Goal: Task Accomplishment & Management: Complete application form

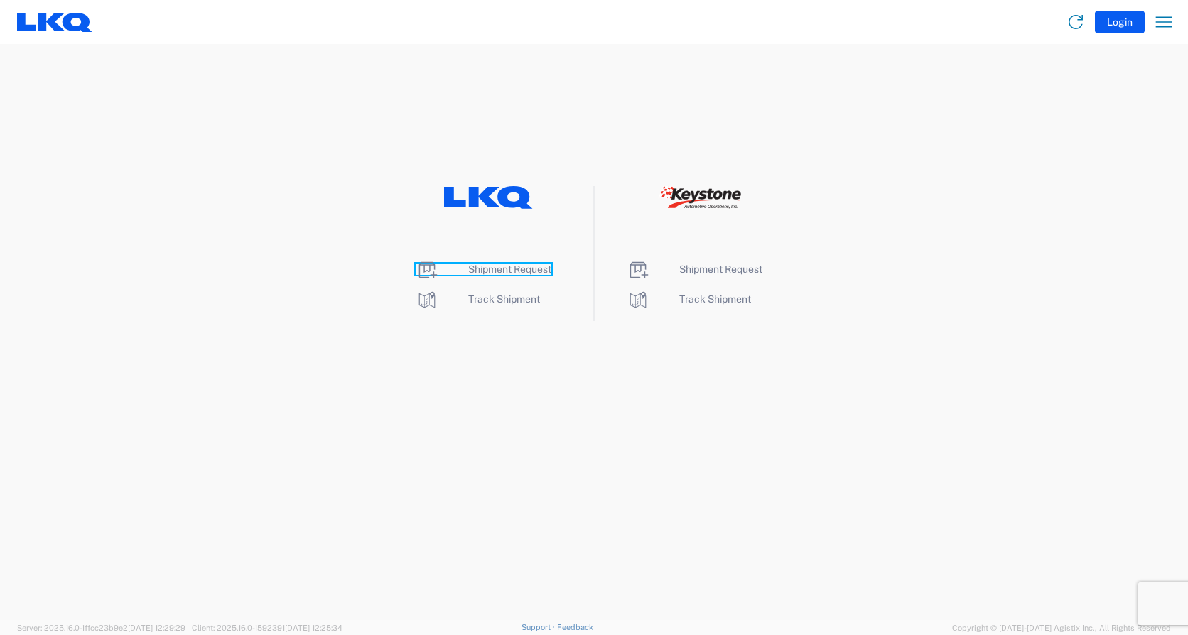
click at [524, 268] on span "Shipment Request" at bounding box center [509, 269] width 83 height 11
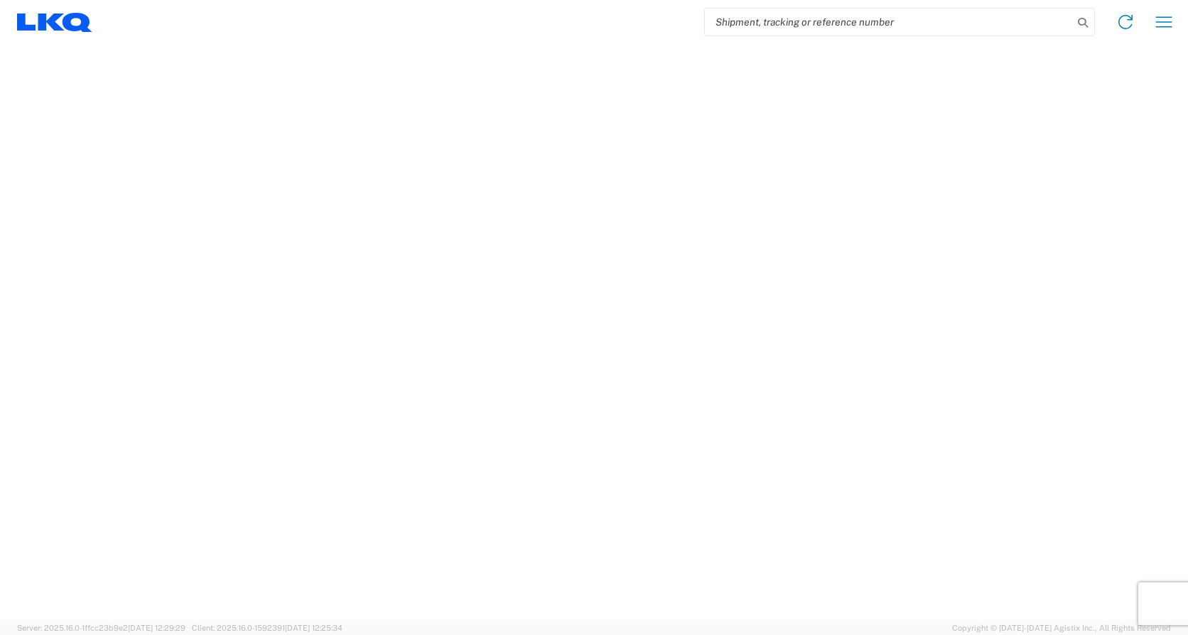
select select "FULL"
select select "LBS"
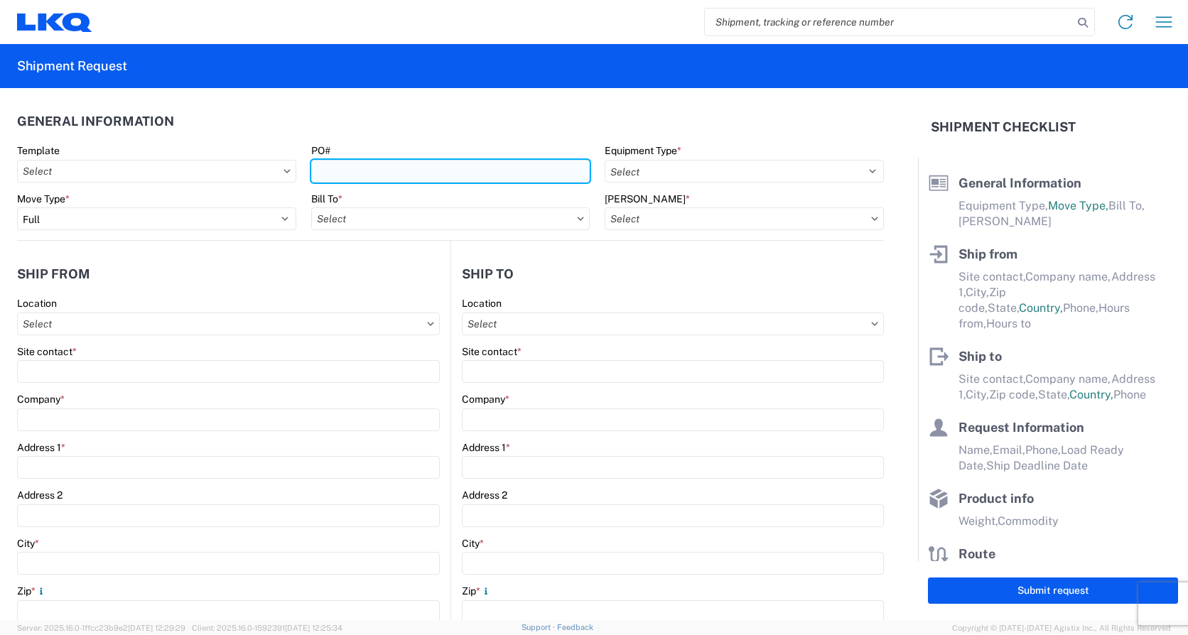
click at [431, 170] on input "PO#" at bounding box center [450, 171] width 279 height 23
click at [429, 173] on input "PO#" at bounding box center [450, 171] width 279 height 23
type input "Load493"
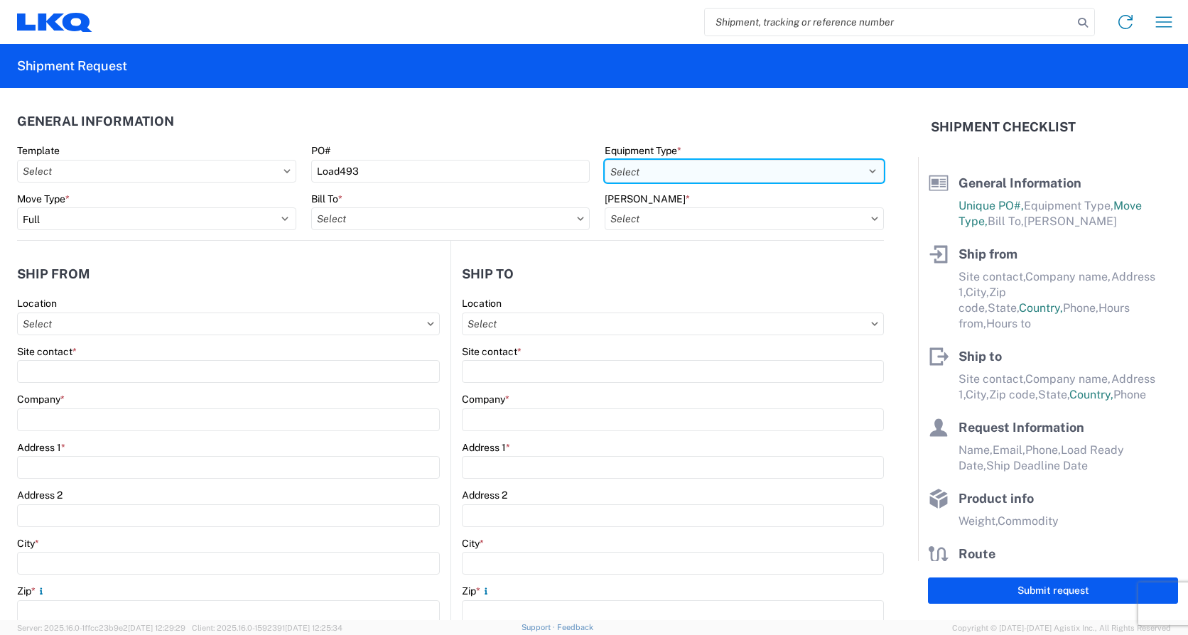
click at [790, 171] on select "Select 53’ Dry Van Flatbed Dropdeck (van) Lowboy (flatbed) Rail" at bounding box center [744, 171] width 279 height 23
select select "STDV"
click at [605, 160] on select "Select 53’ Dry Van Flatbed Dropdeck (van) Lowboy (flatbed) Rail" at bounding box center [744, 171] width 279 height 23
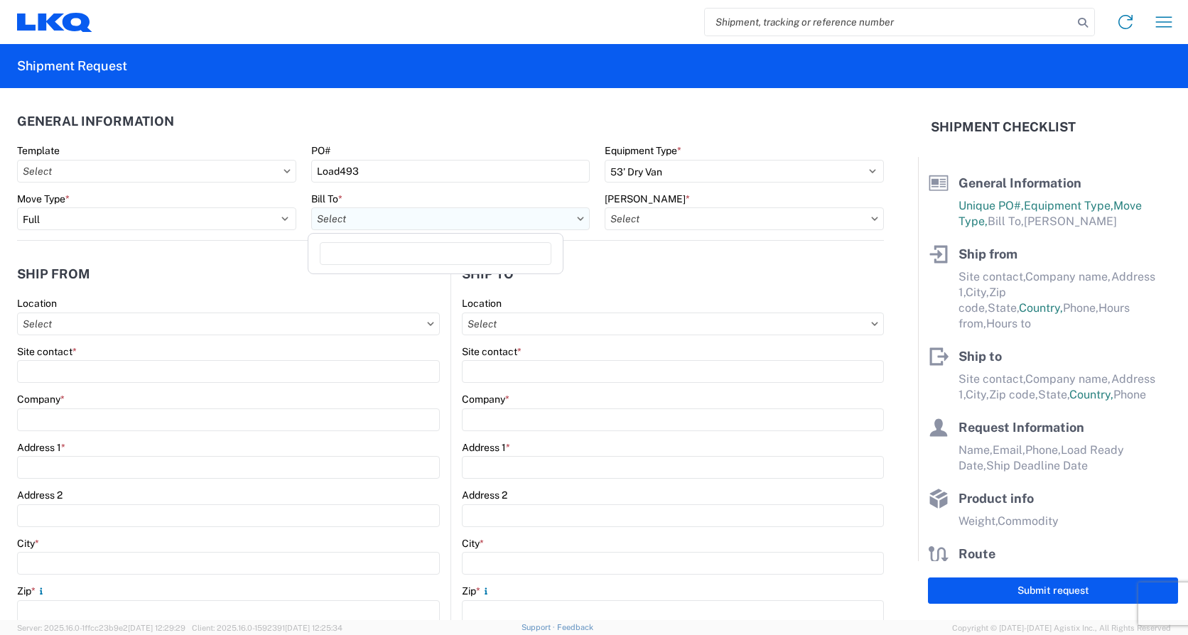
click at [479, 210] on input "Bill To *" at bounding box center [450, 218] width 279 height 23
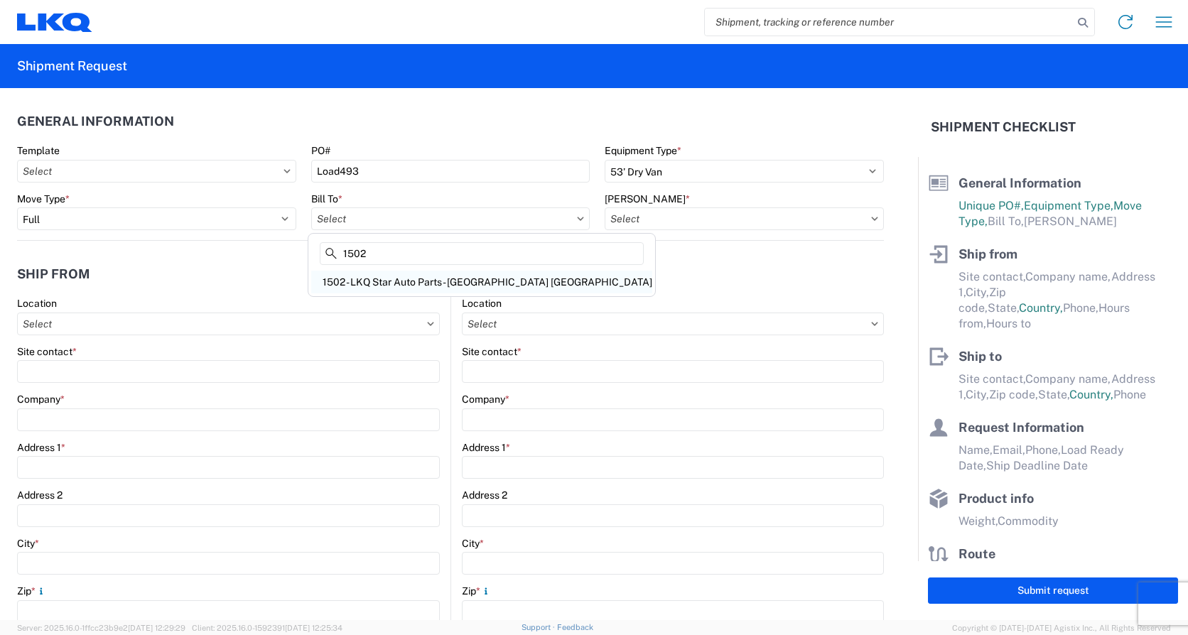
type input "1502"
click at [455, 272] on div "1502 - LKQ Star Auto Parts - [GEOGRAPHIC_DATA] [GEOGRAPHIC_DATA]" at bounding box center [481, 282] width 341 height 23
type input "1502 - LKQ Star Auto Parts - Janesville WI"
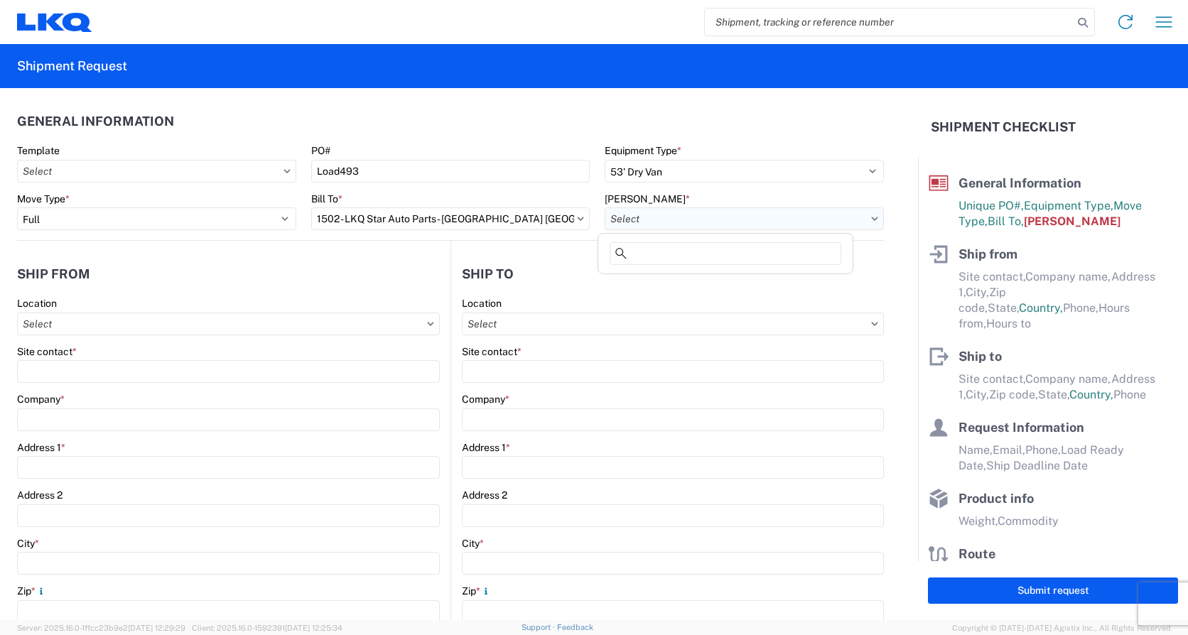
click at [681, 222] on input "Bill Code *" at bounding box center [744, 218] width 279 height 23
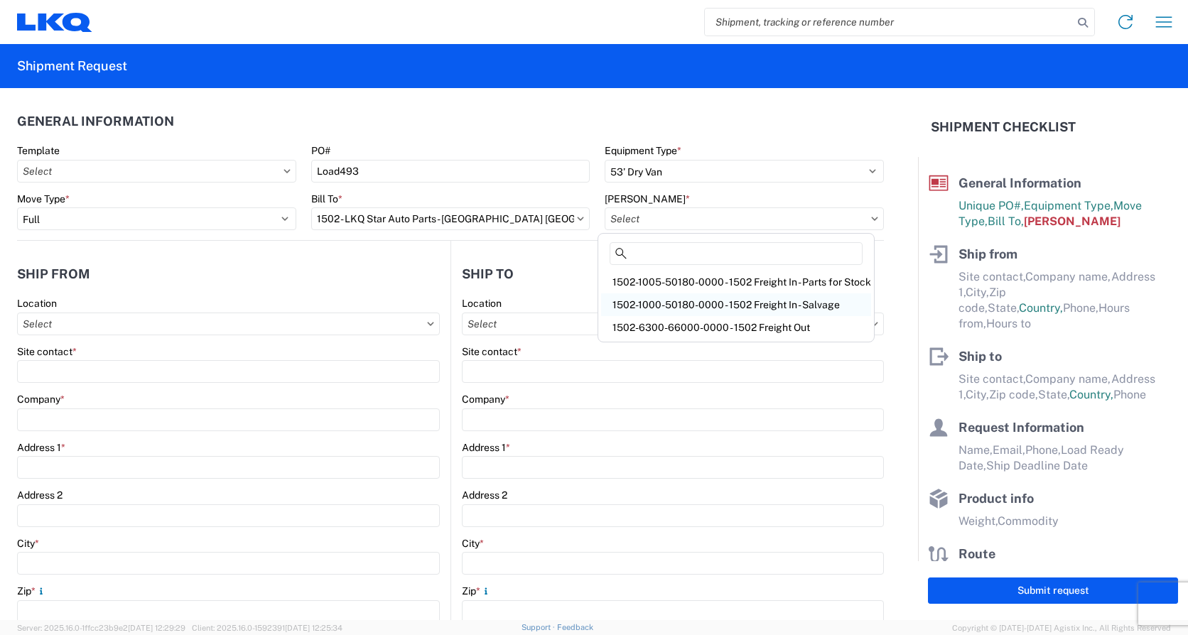
click at [726, 303] on div "1502-1000-50180-0000 - 1502 Freight In - Salvage" at bounding box center [736, 304] width 270 height 23
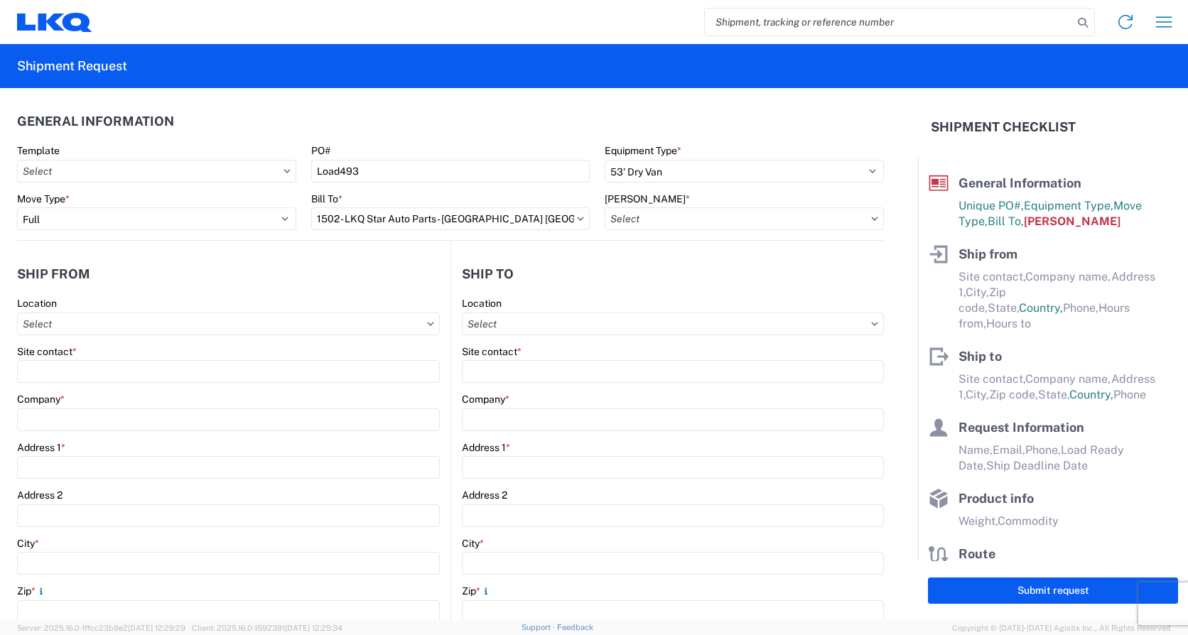
type input "1502-1000-50180-0000 - 1502 Freight In - Salvage"
click at [112, 325] on input "Location" at bounding box center [228, 324] width 423 height 23
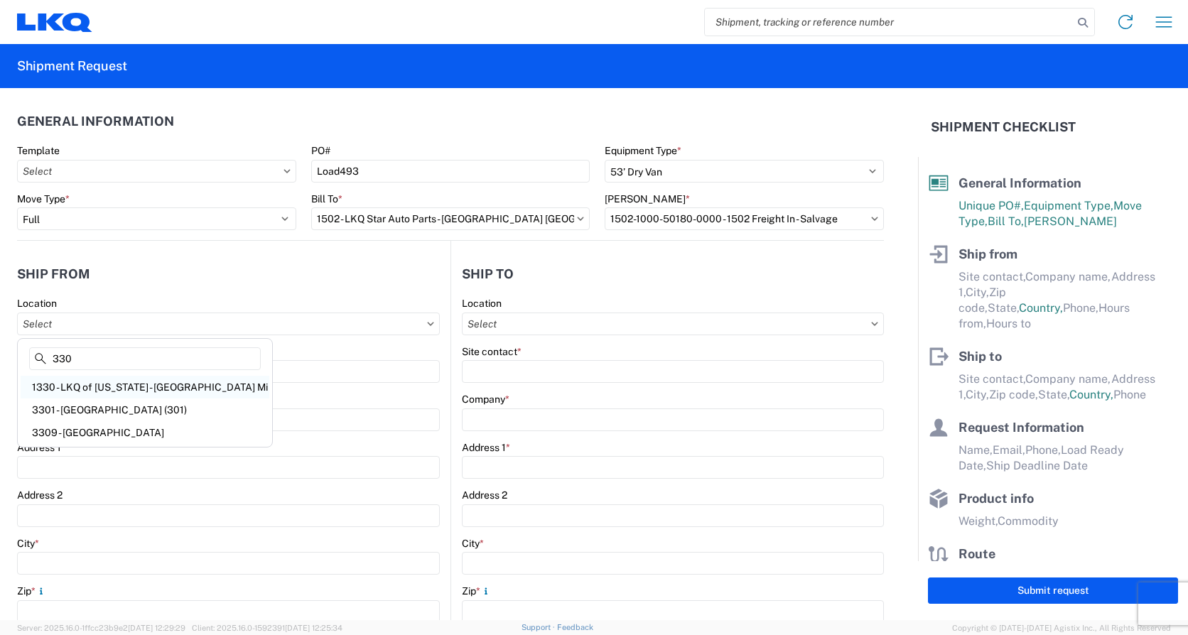
type input "330"
click at [140, 395] on div "1330 - LKQ of Michigan - Belleville Mi" at bounding box center [145, 387] width 249 height 23
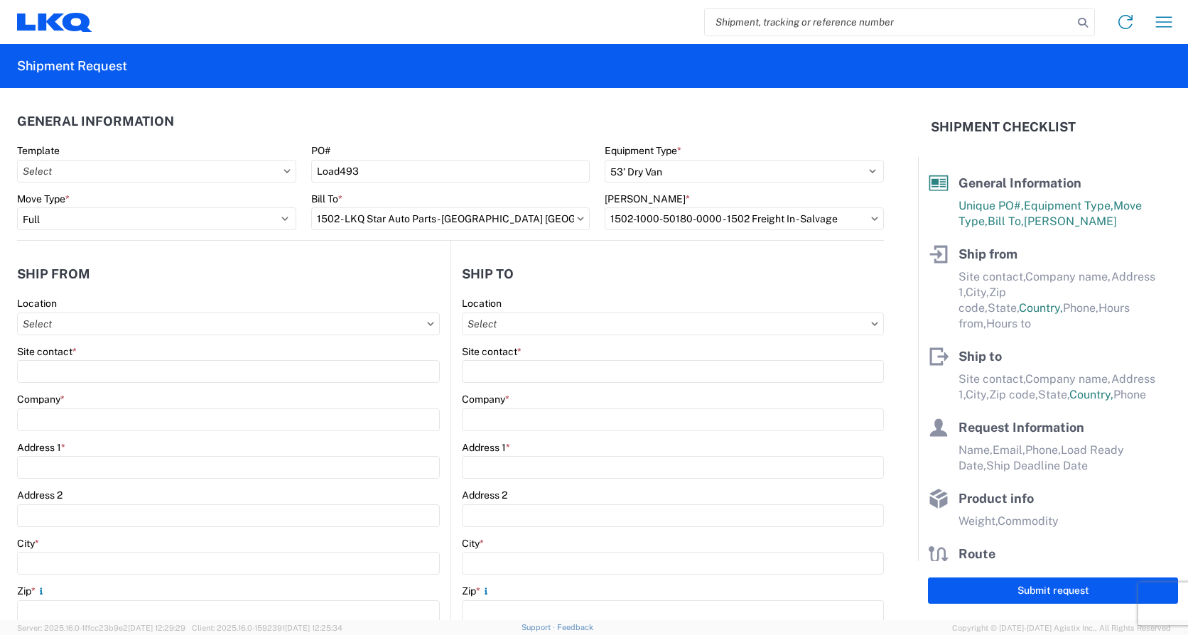
type input "1330 - LKQ of Michigan - Belleville Mi"
type input "LKQ Corporation"
type input "41247 E. Huron River Drive"
type input "Belleville"
type input "48111"
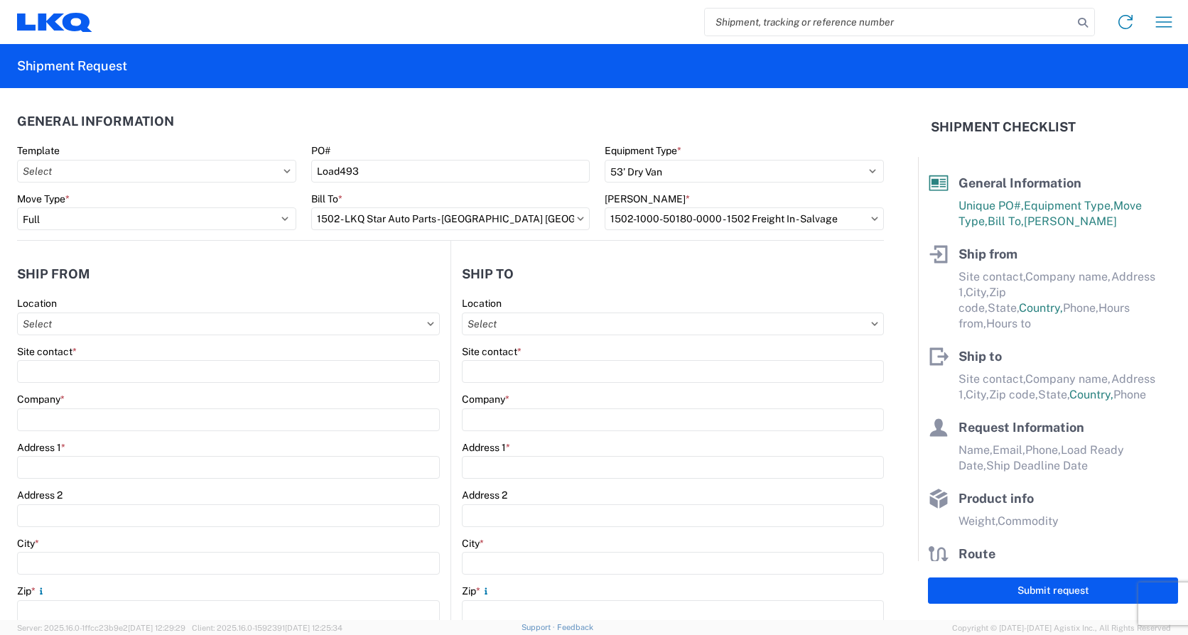
select select "MI"
select select "US"
type input "07:00"
type input "15:00"
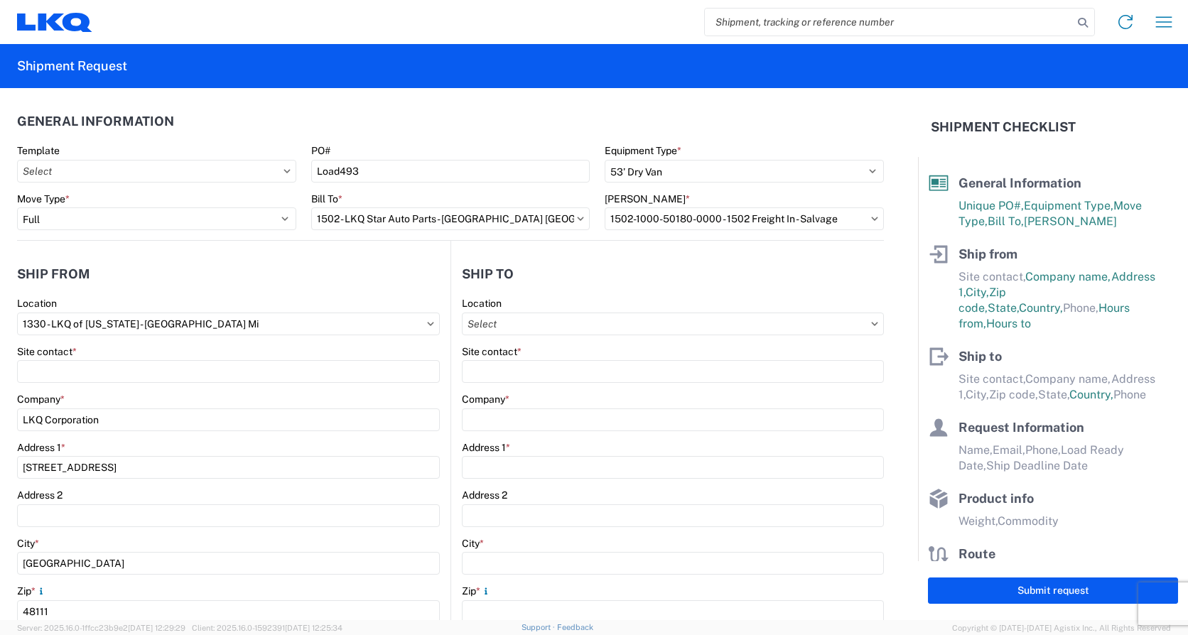
click at [105, 385] on agx-form-control-wrapper-v2 "Site contact *" at bounding box center [228, 369] width 423 height 48
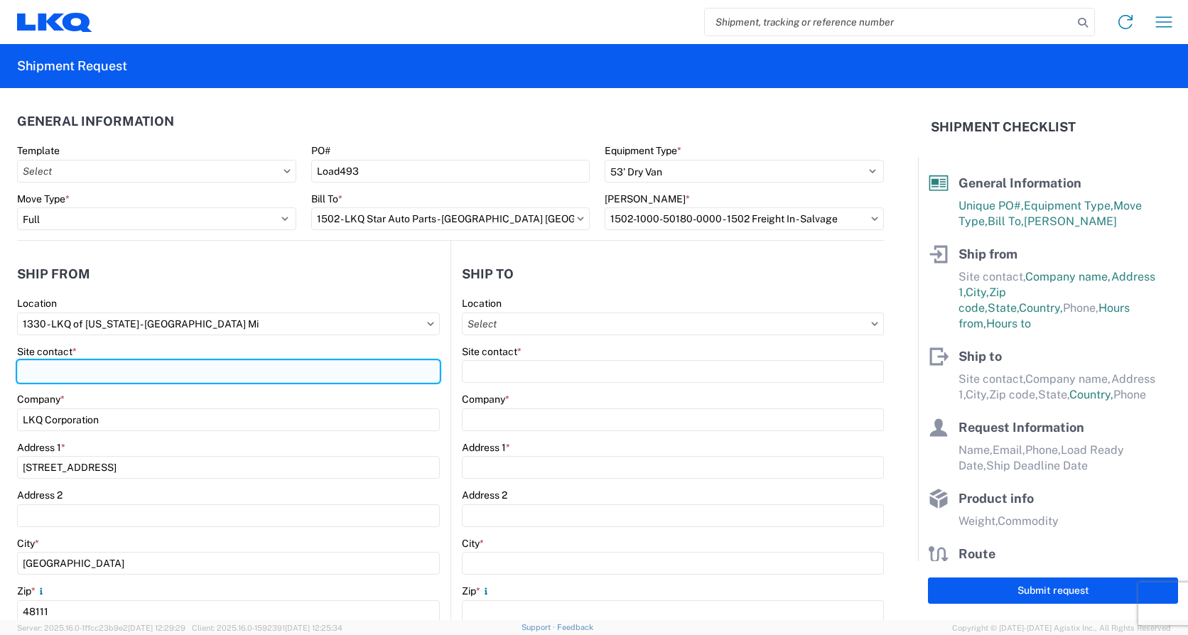
click at [107, 374] on input "Site contact *" at bounding box center [228, 371] width 423 height 23
type input "Michael Tromotola"
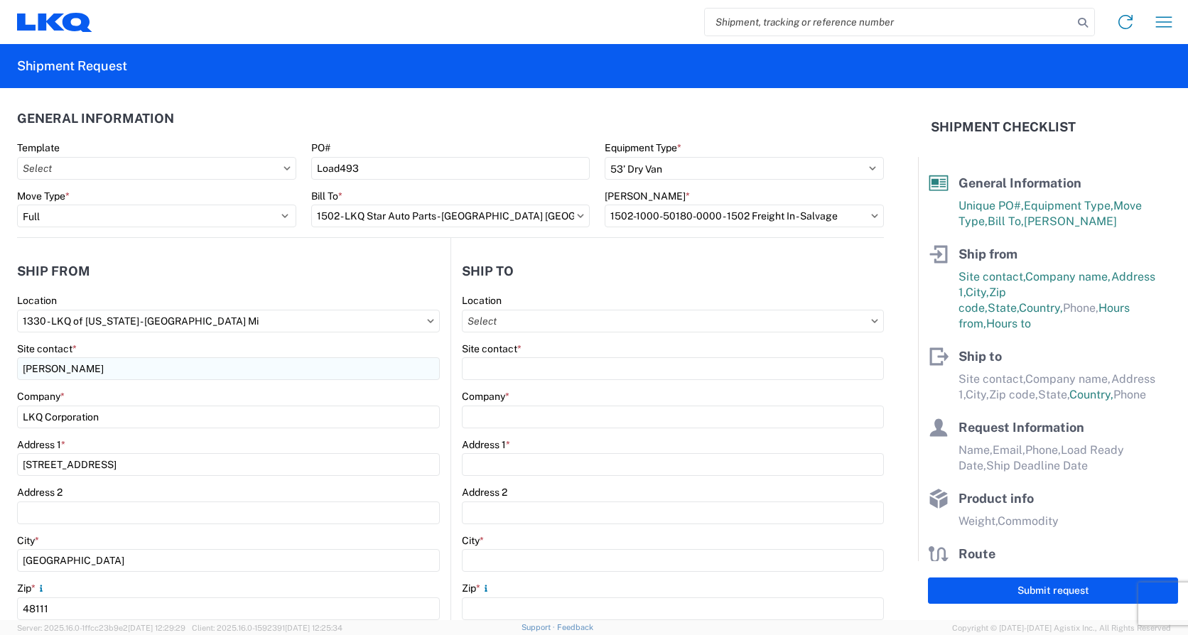
scroll to position [306, 0]
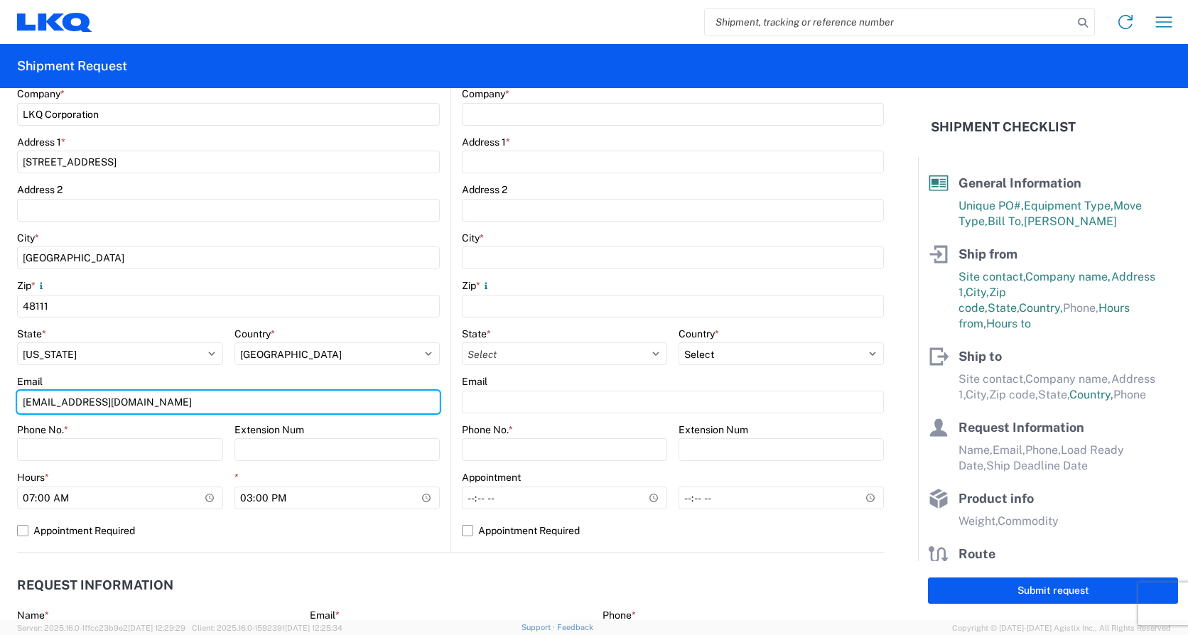
type input "Mrtromotola@lkqcorp.com"
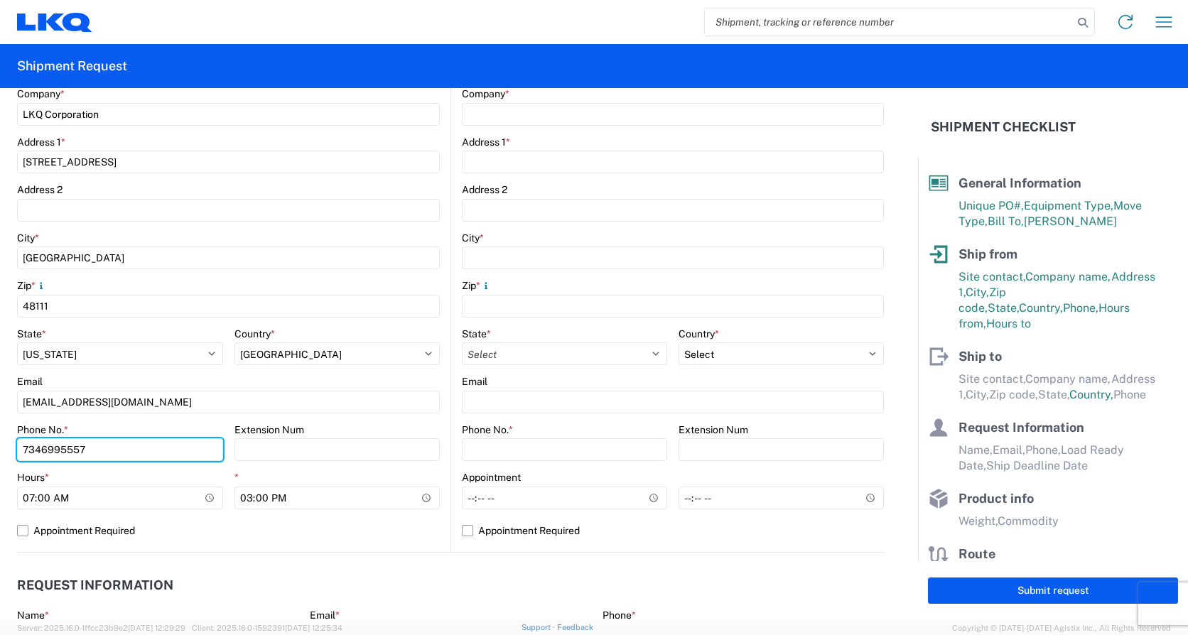
type input "7346995557"
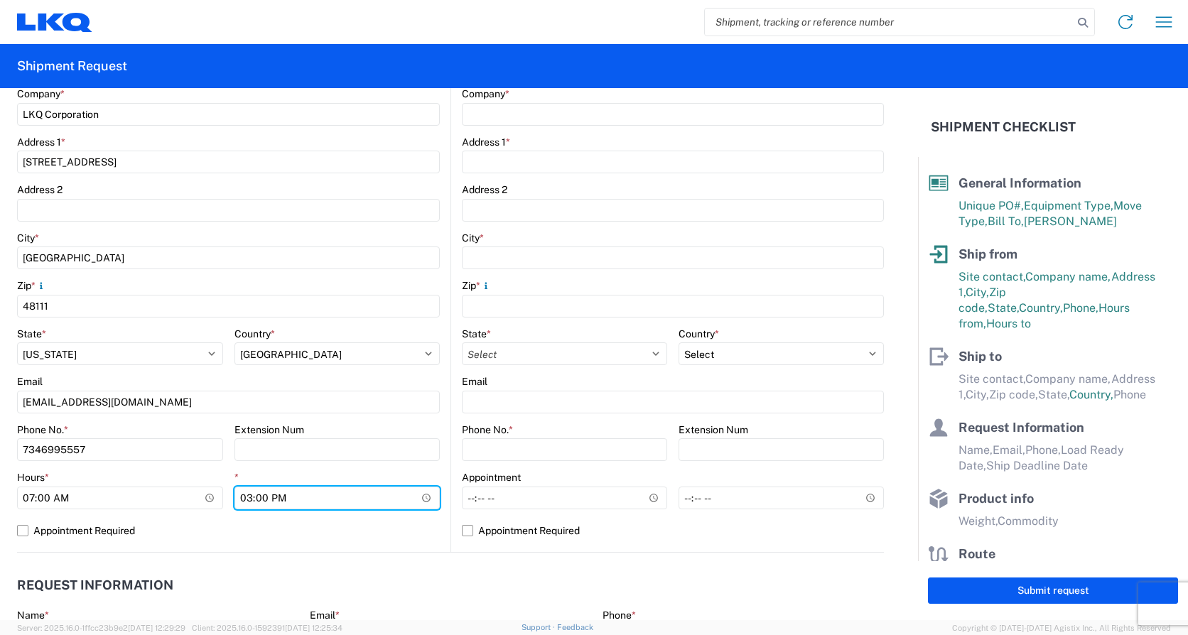
type input "14:00"
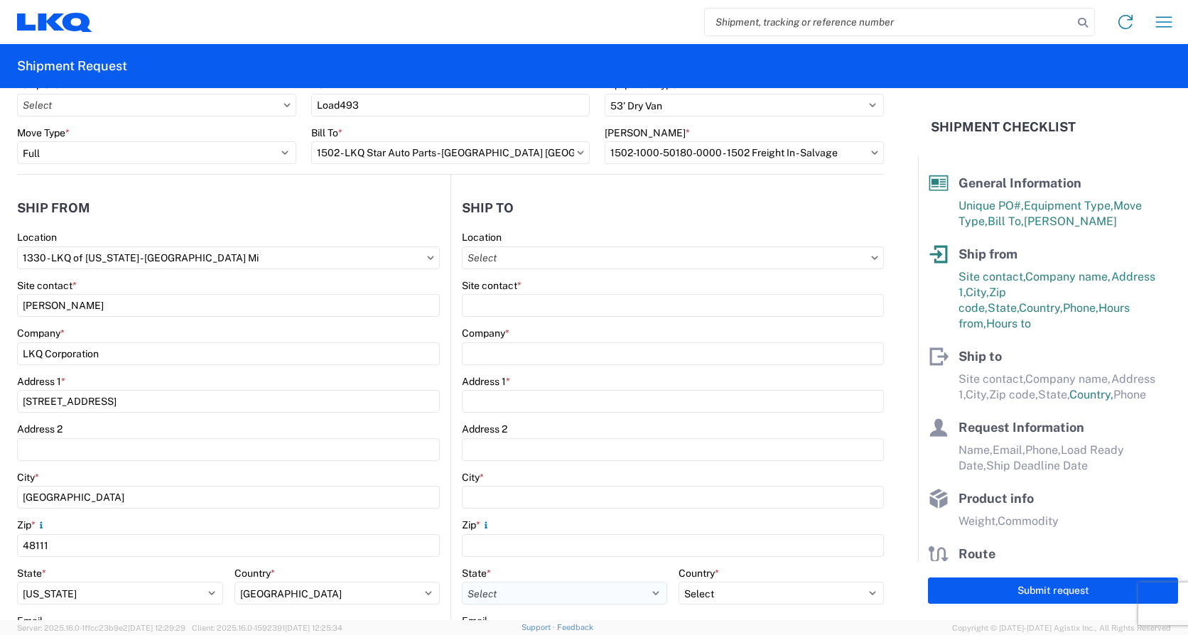
scroll to position [0, 0]
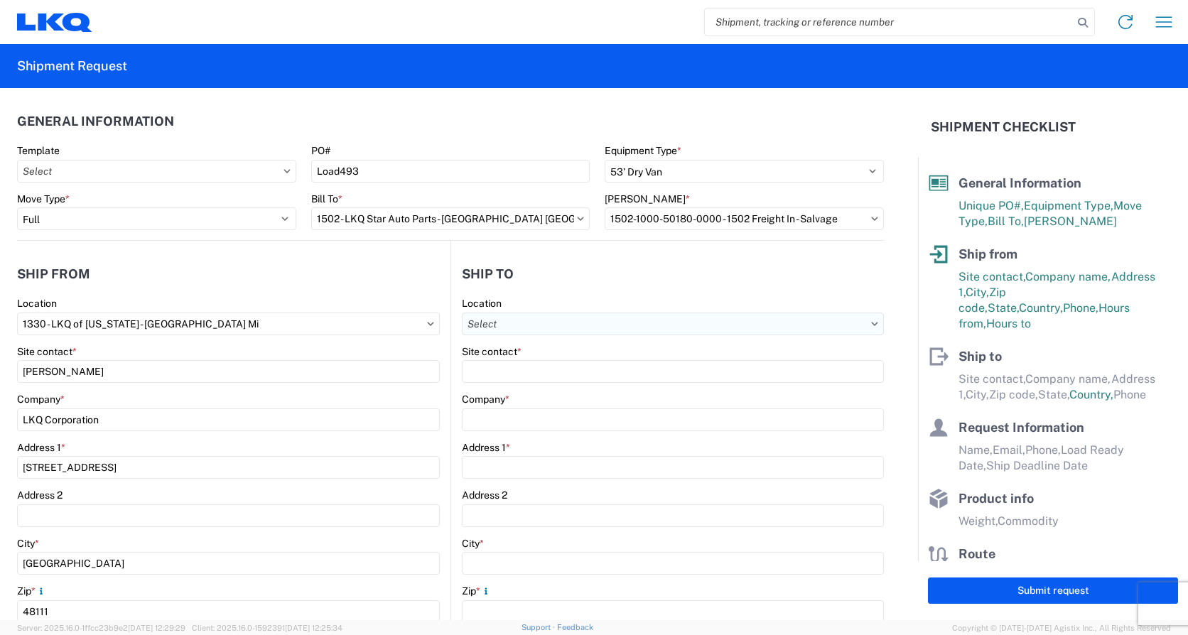
click at [551, 321] on input "Location" at bounding box center [673, 324] width 422 height 23
type input "1502"
click at [573, 393] on div "1502 - LKQ Star Auto Parts - Janesville WI" at bounding box center [630, 387] width 341 height 23
type input "1502 - LKQ Star Auto Parts - Janesville WI"
type input "LKQ Corporation"
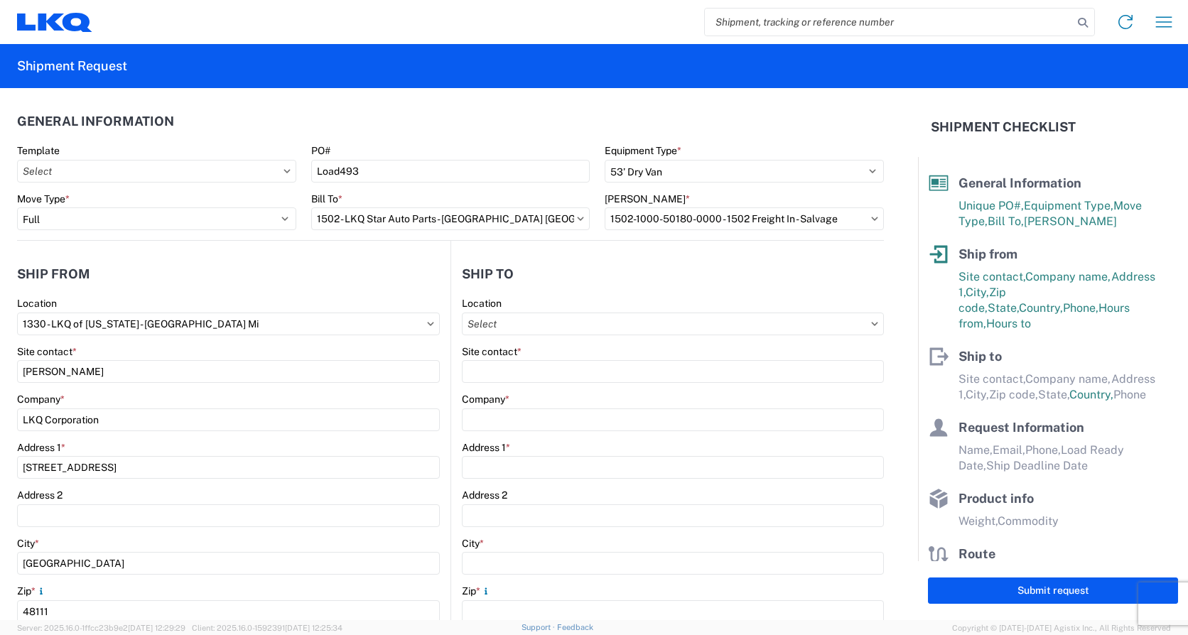
type input "2101 Beloit Avenue"
type input "Janesville"
type input "53546"
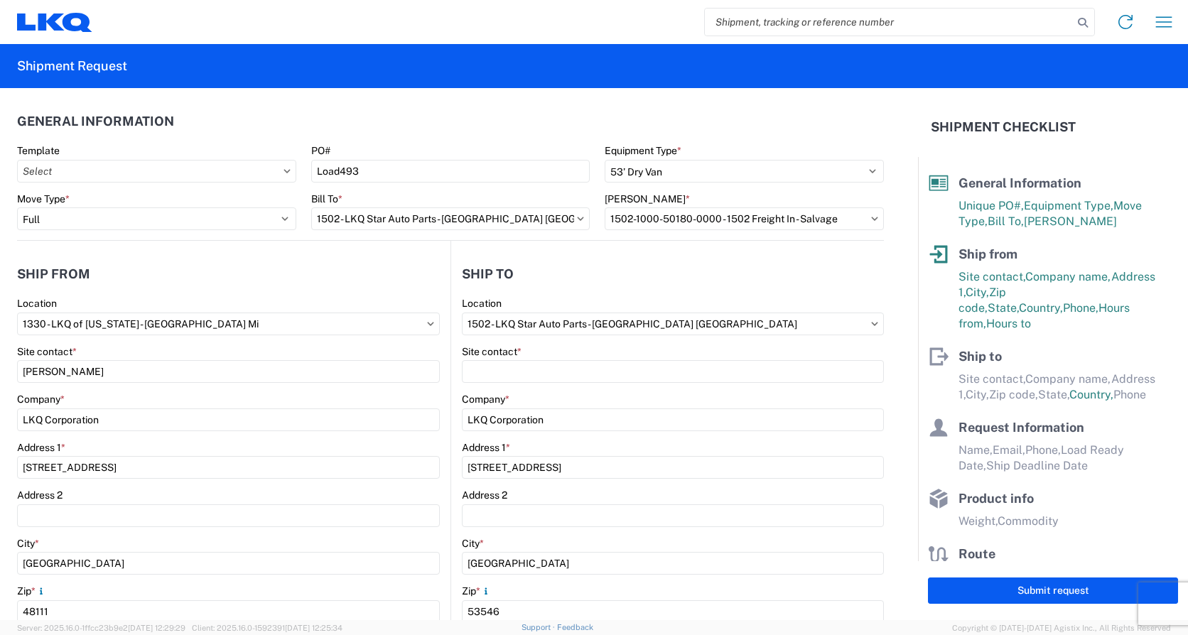
select select "WI"
select select "US"
type input "07:00:00"
type input "17:00:00"
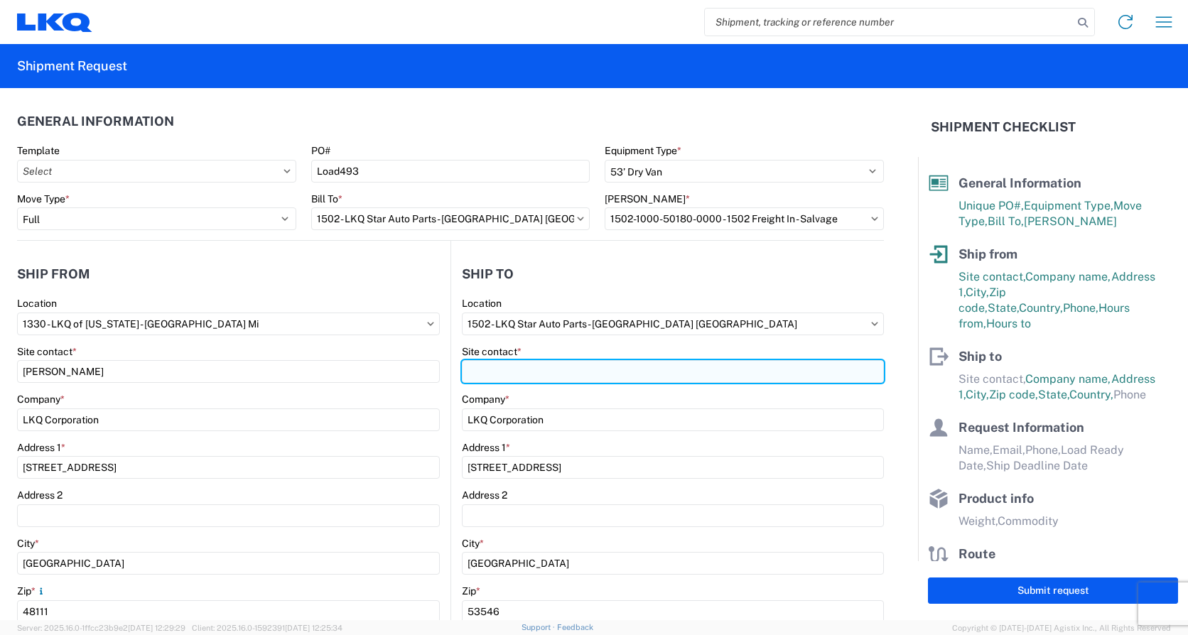
click at [558, 369] on input "Site contact *" at bounding box center [673, 371] width 422 height 23
type input "Brad Wenzel"
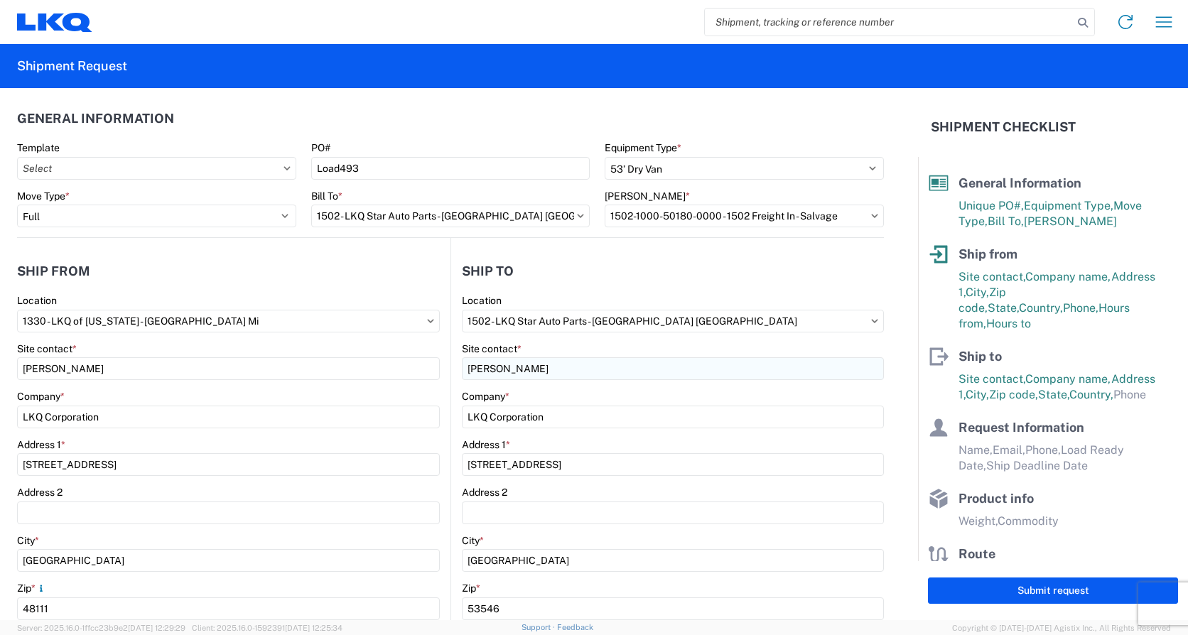
scroll to position [306, 0]
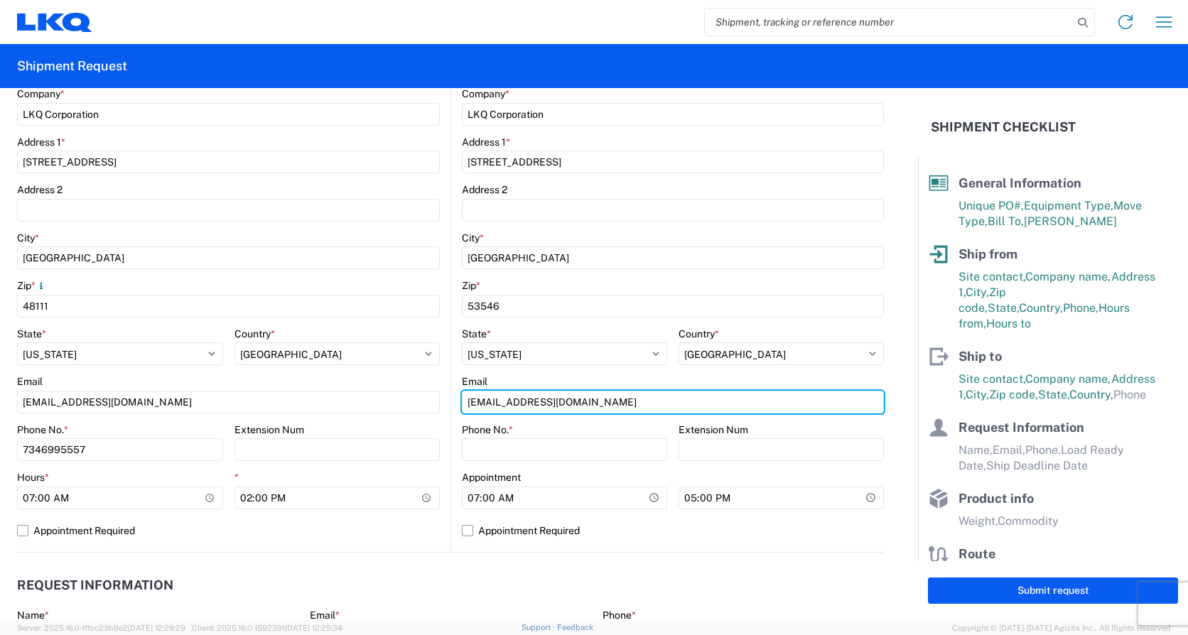
type input "BrWenzel@lkqcorp.com"
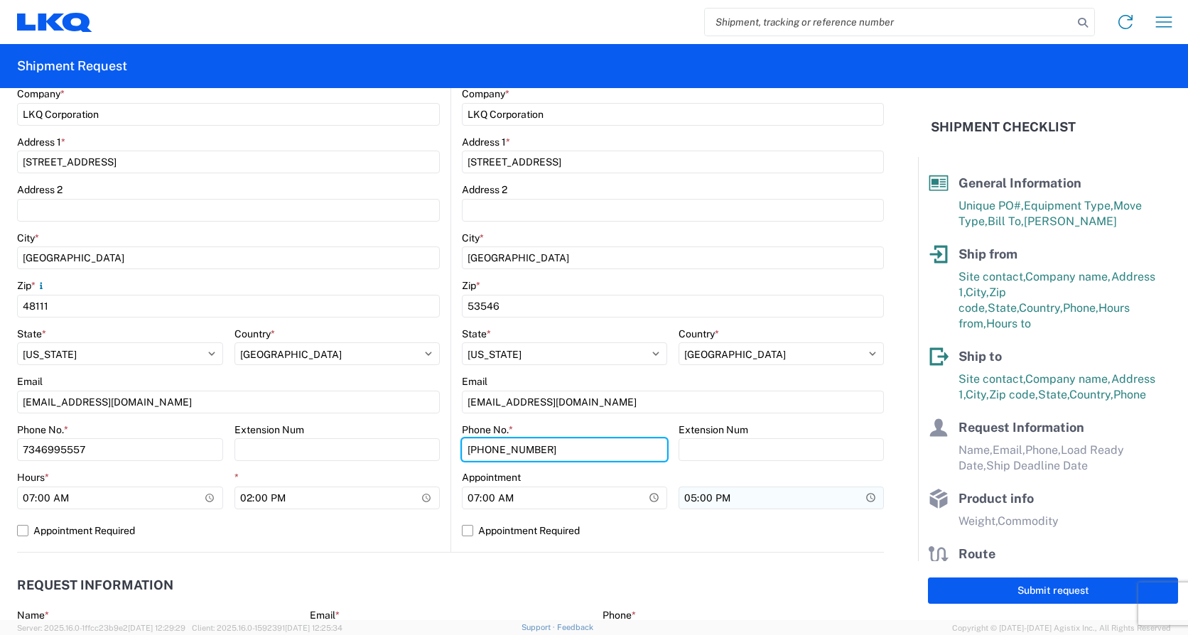
type input "800-362-9451"
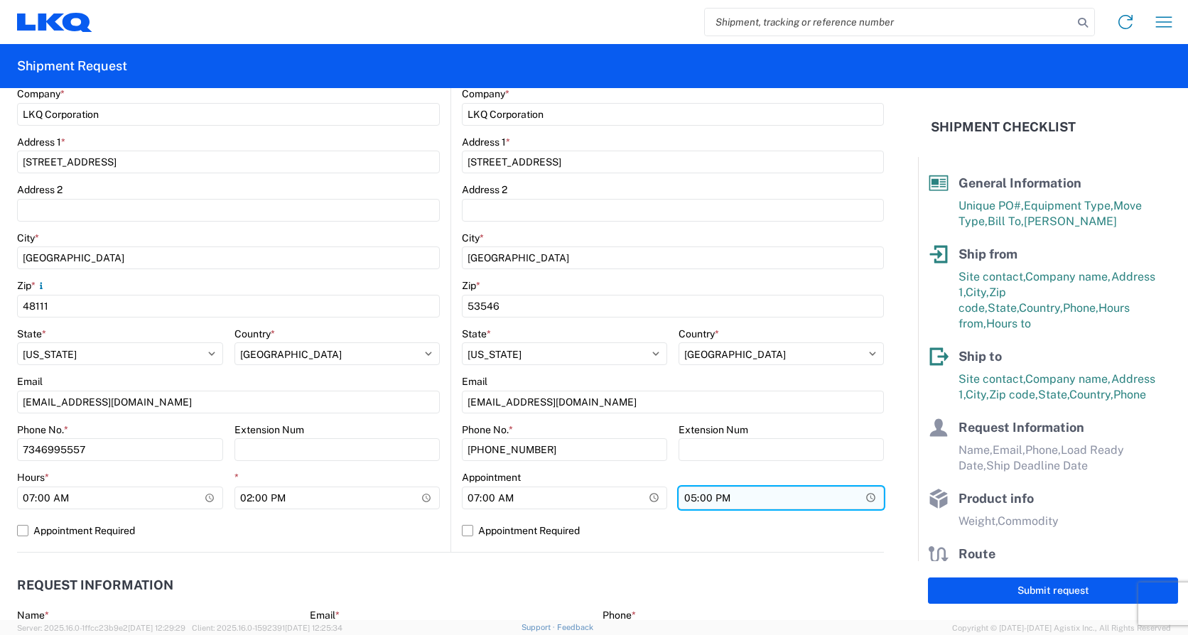
click at [691, 503] on input "17:00:00" at bounding box center [780, 498] width 205 height 23
click at [686, 501] on input "17:00:00" at bounding box center [780, 498] width 205 height 23
type input "16:00"
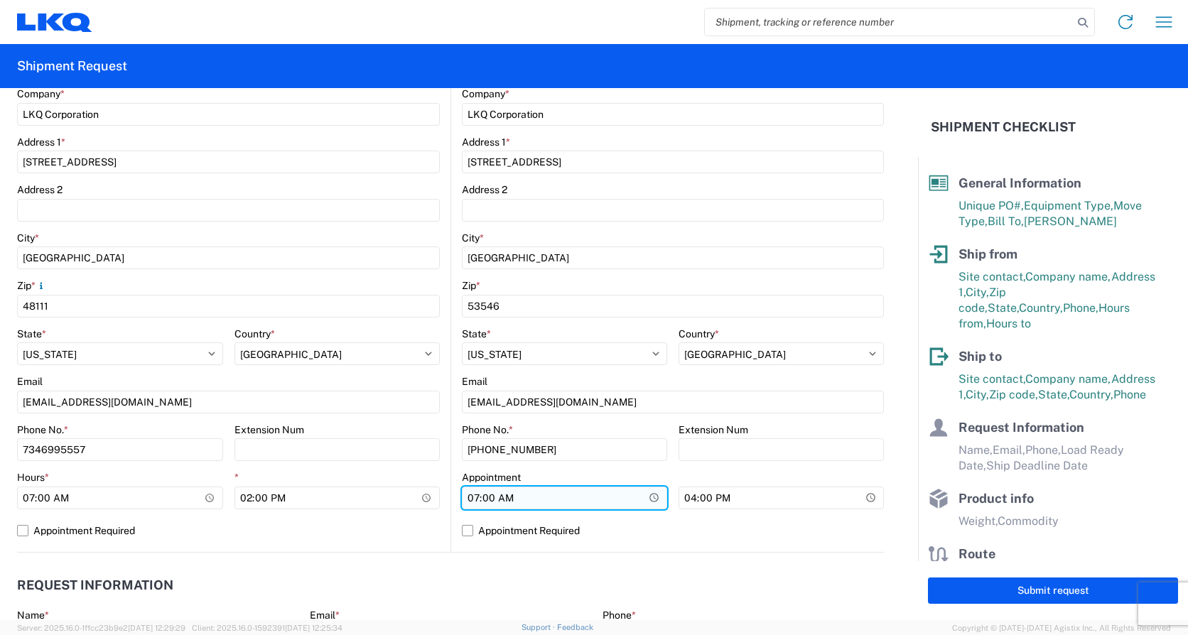
click at [471, 502] on input "07:00:00" at bounding box center [564, 498] width 205 height 23
type input "08:00"
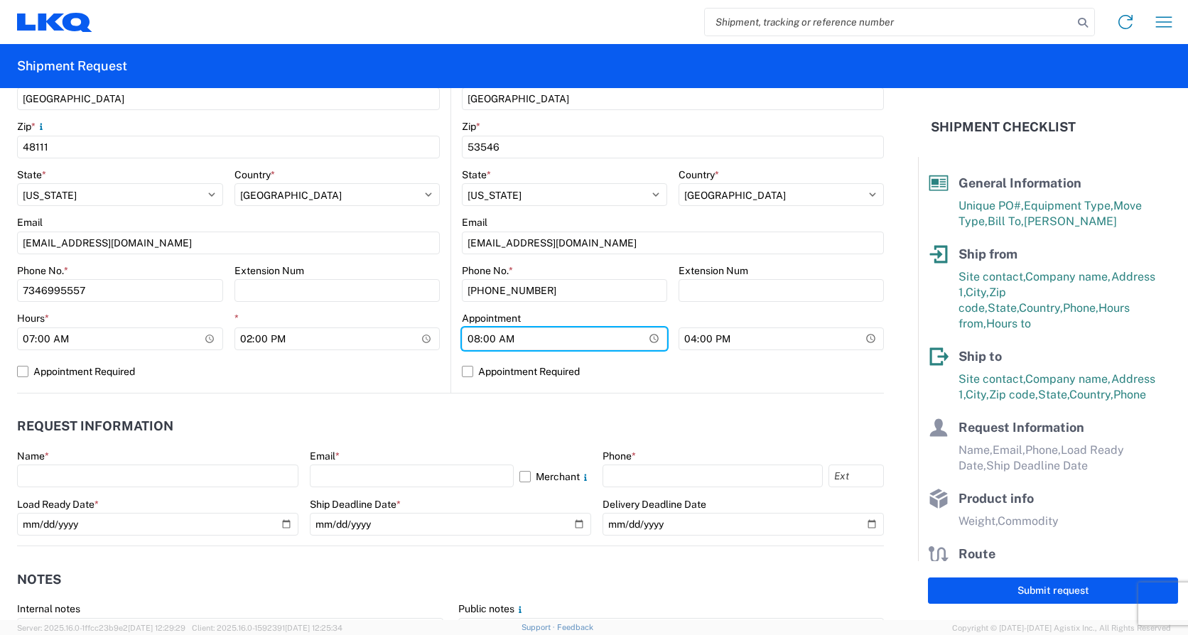
scroll to position [519, 0]
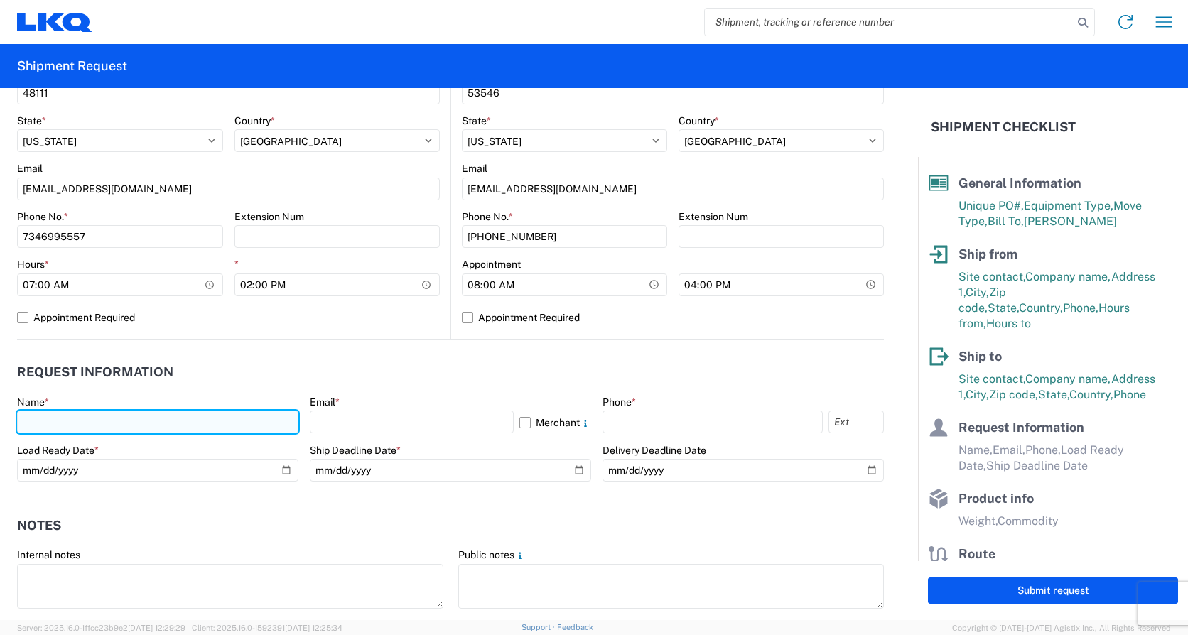
click at [101, 423] on input "text" at bounding box center [157, 422] width 281 height 23
type input "Michael Tromotola"
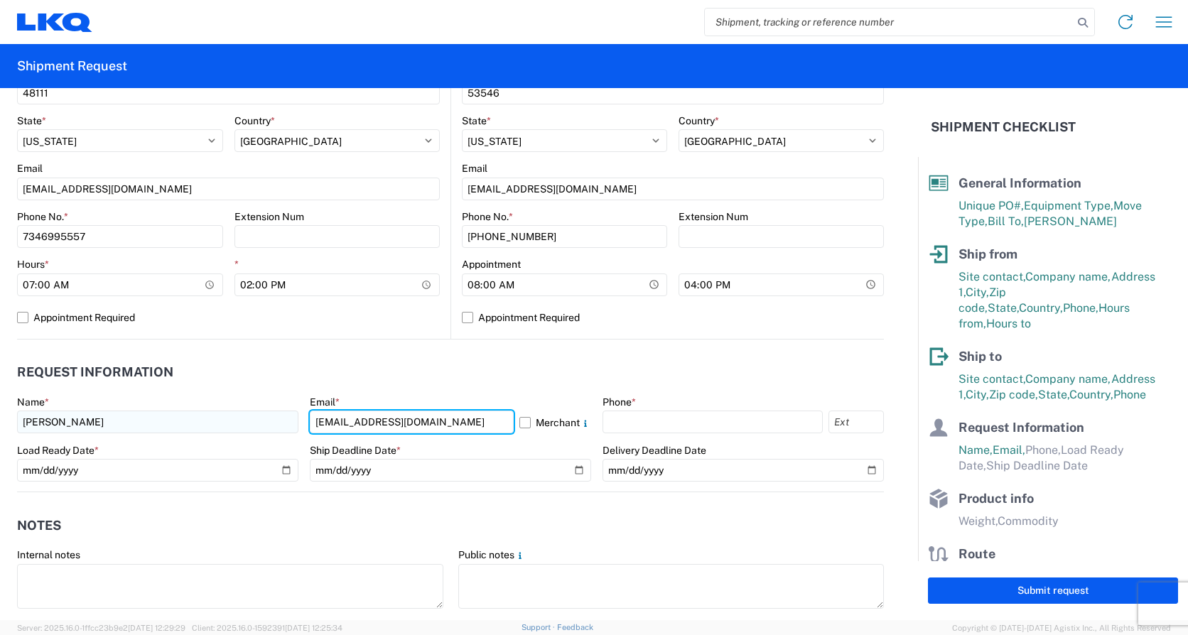
type input "Mrtromotola@lkqcorp.com"
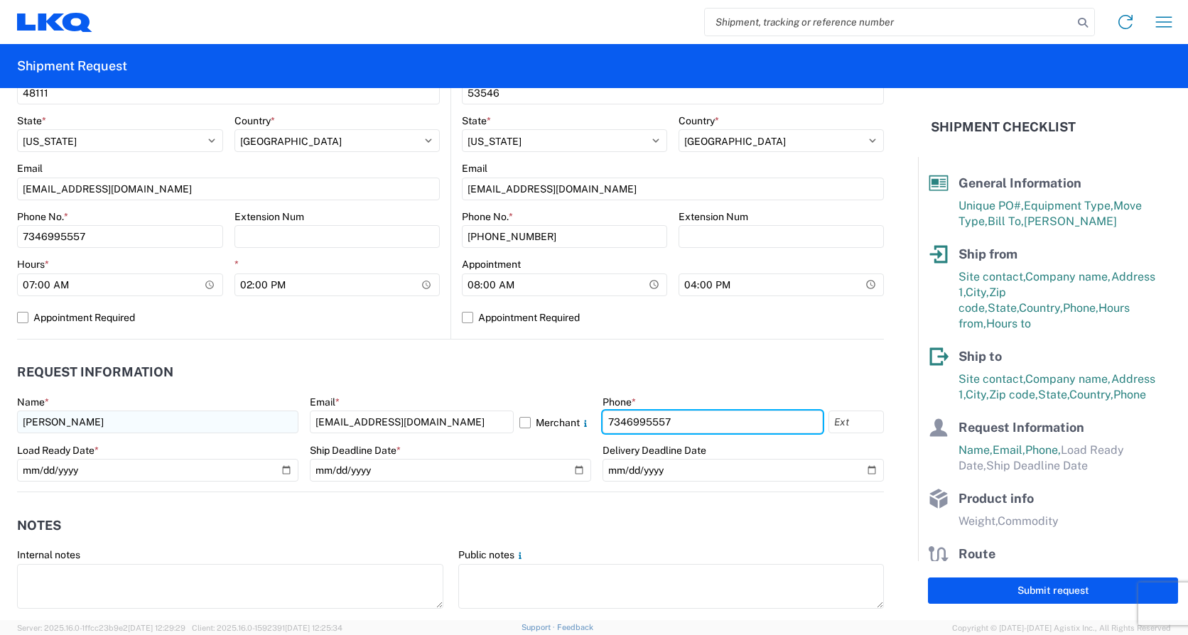
type input "7346995557"
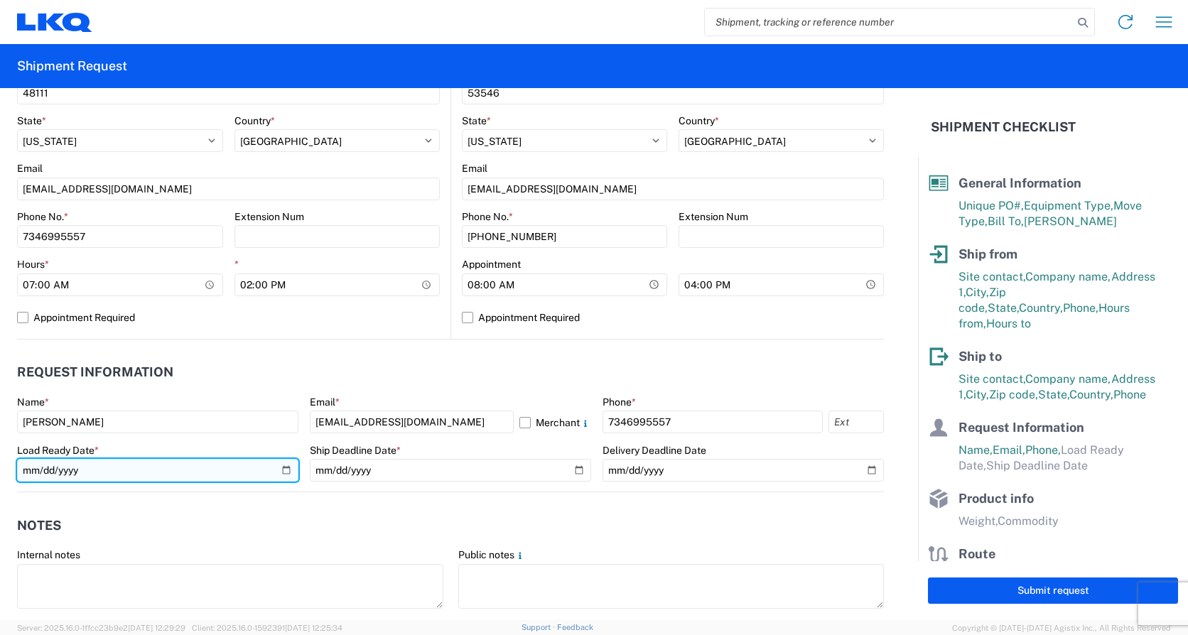
click at [283, 470] on input "date" at bounding box center [157, 470] width 281 height 23
type input "2025-08-18"
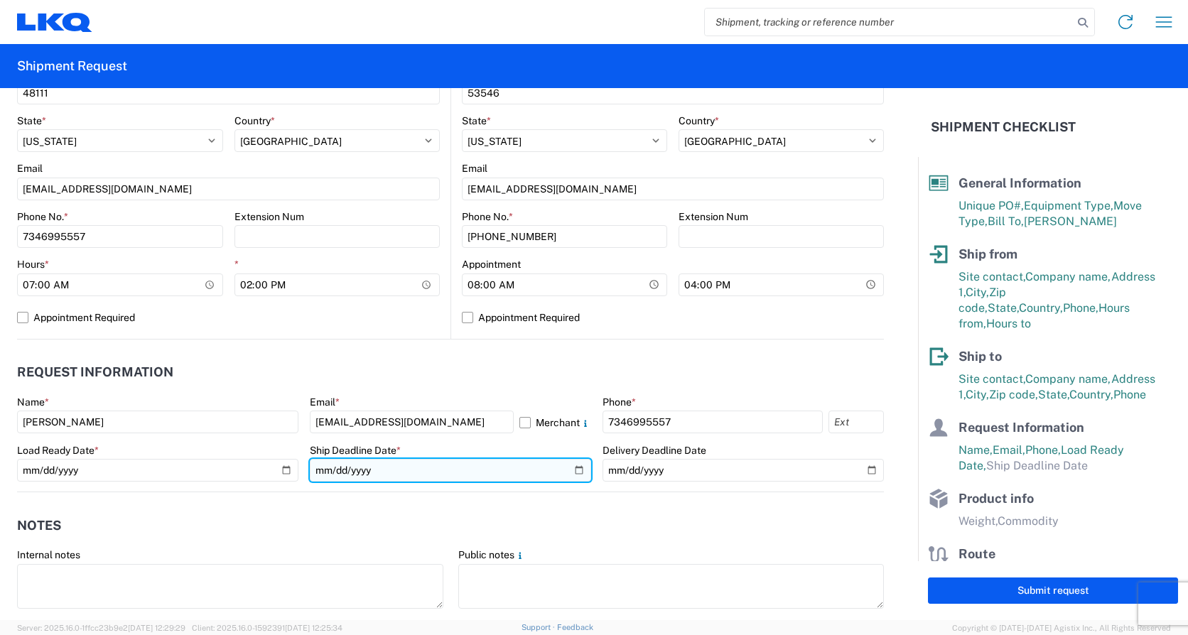
click at [571, 472] on input "date" at bounding box center [450, 470] width 281 height 23
type input "2025-08-18"
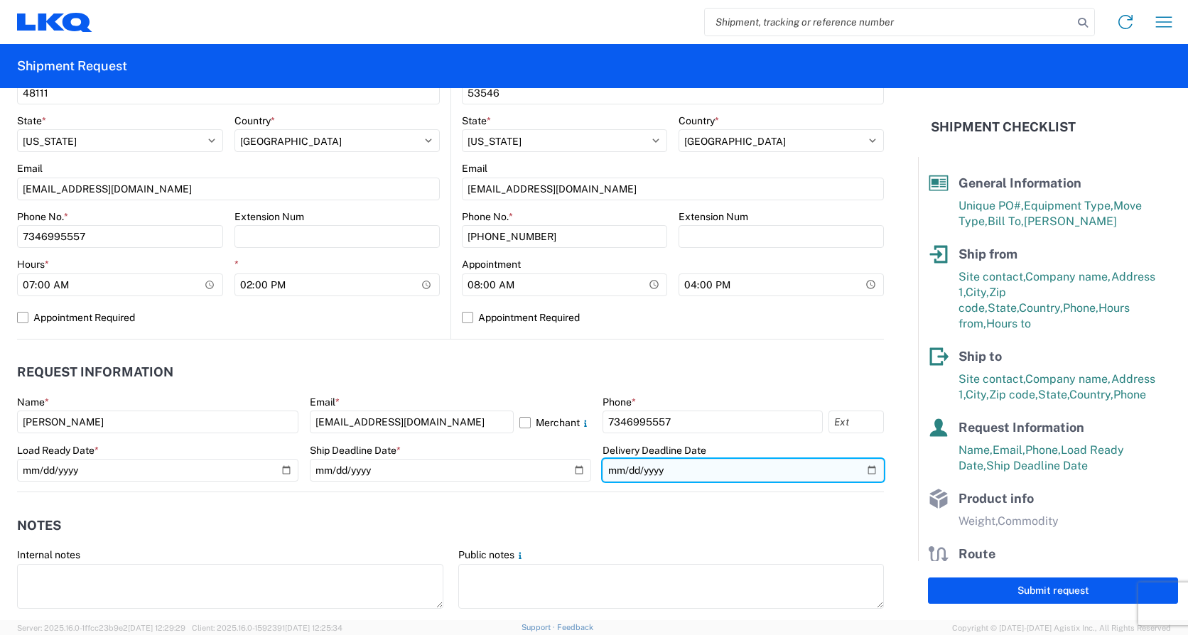
click at [861, 475] on input "date" at bounding box center [742, 470] width 281 height 23
type input "2025-08-19"
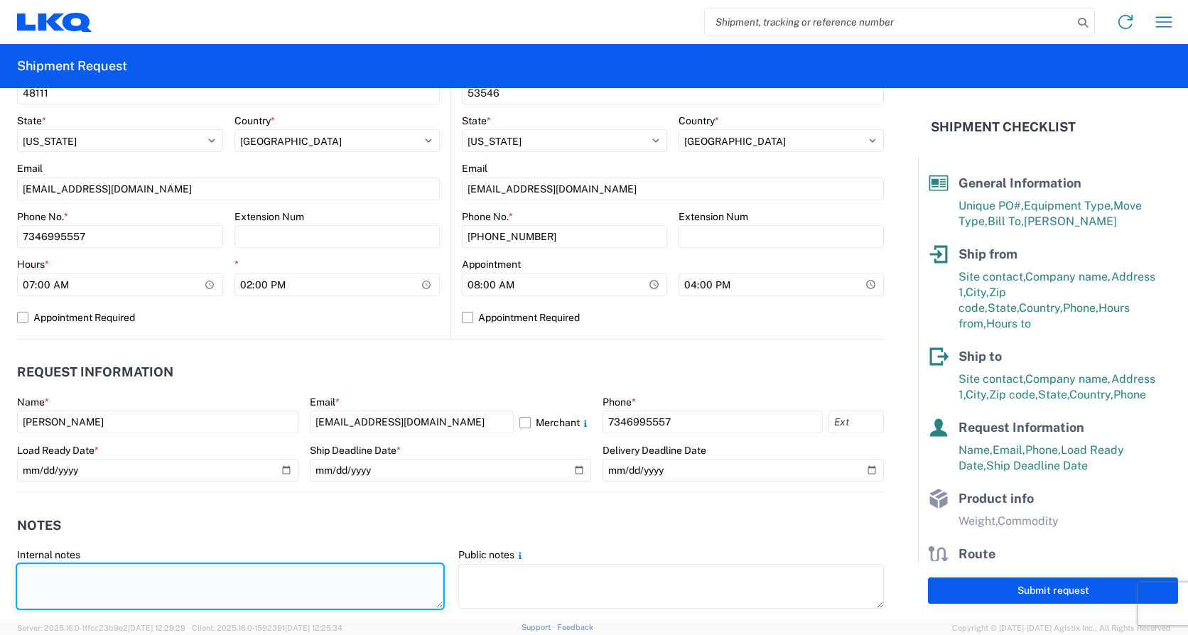
click at [94, 578] on textarea at bounding box center [230, 586] width 426 height 45
paste textarea "*CALL (734)-699-5557 WHEN ON SITE FOR PICKUP* *6+ RATCHET STRAPS* *NO DELIVERIE…"
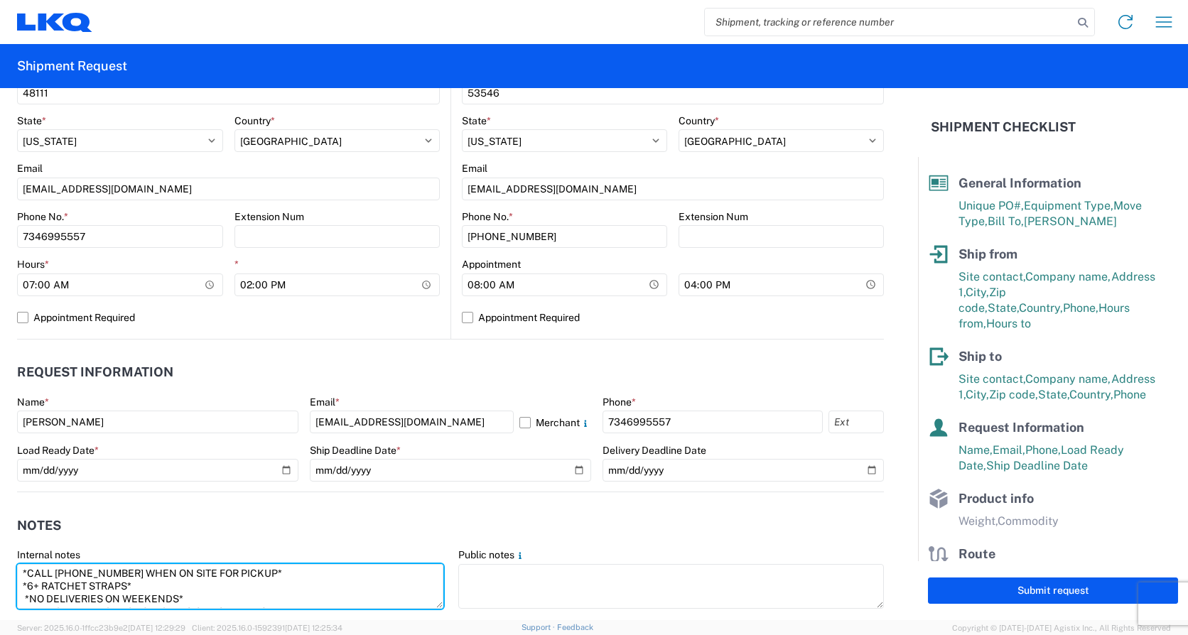
scroll to position [48, 0]
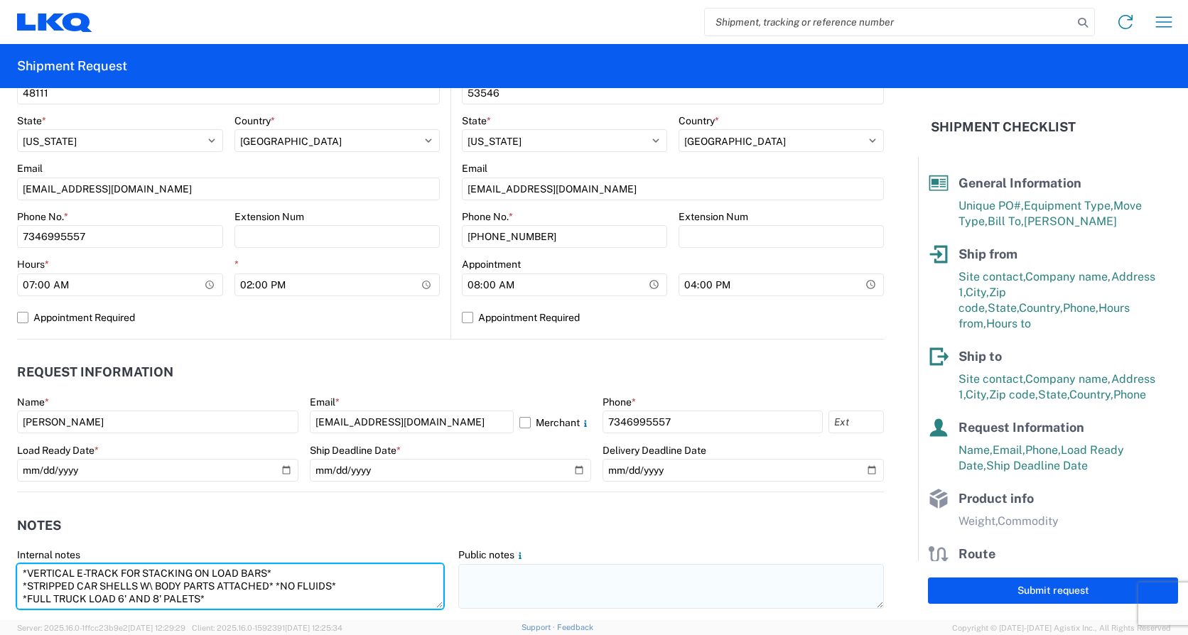
type textarea "*CALL (734)-699-5557 WHEN ON SITE FOR PICKUP* *6+ RATCHET STRAPS* *NO DELIVERIE…"
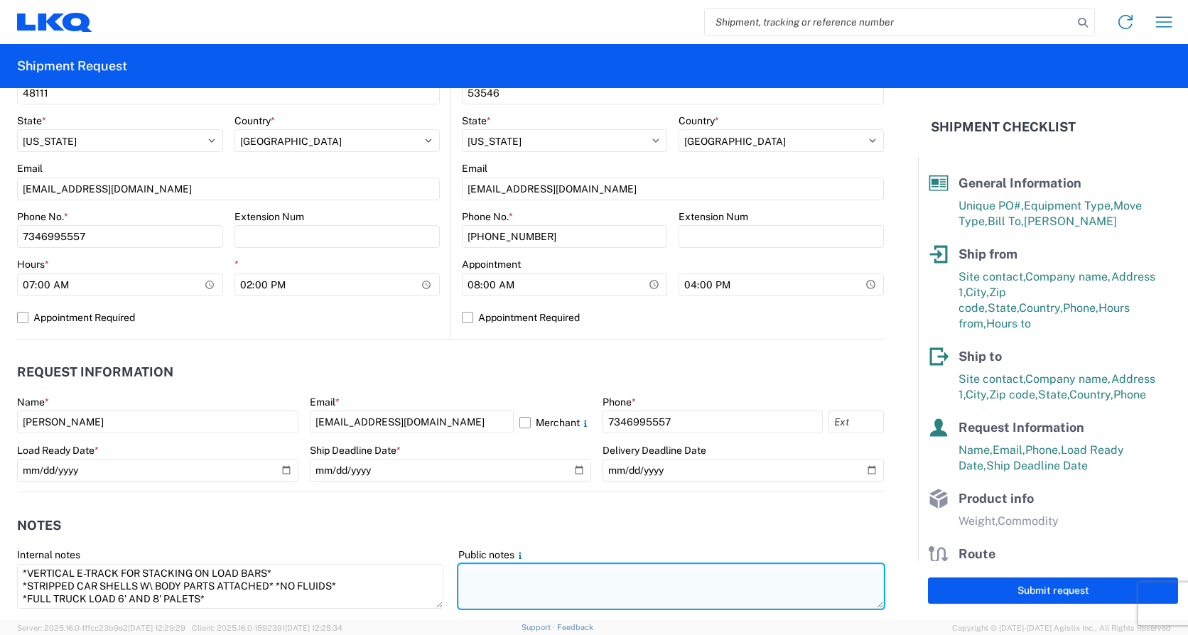
paste textarea "*CALL (734)-699-5557 WHEN ON SITE FOR PICKUP* *6+ RATCHET STRAPS* *NO DELIVERIE…"
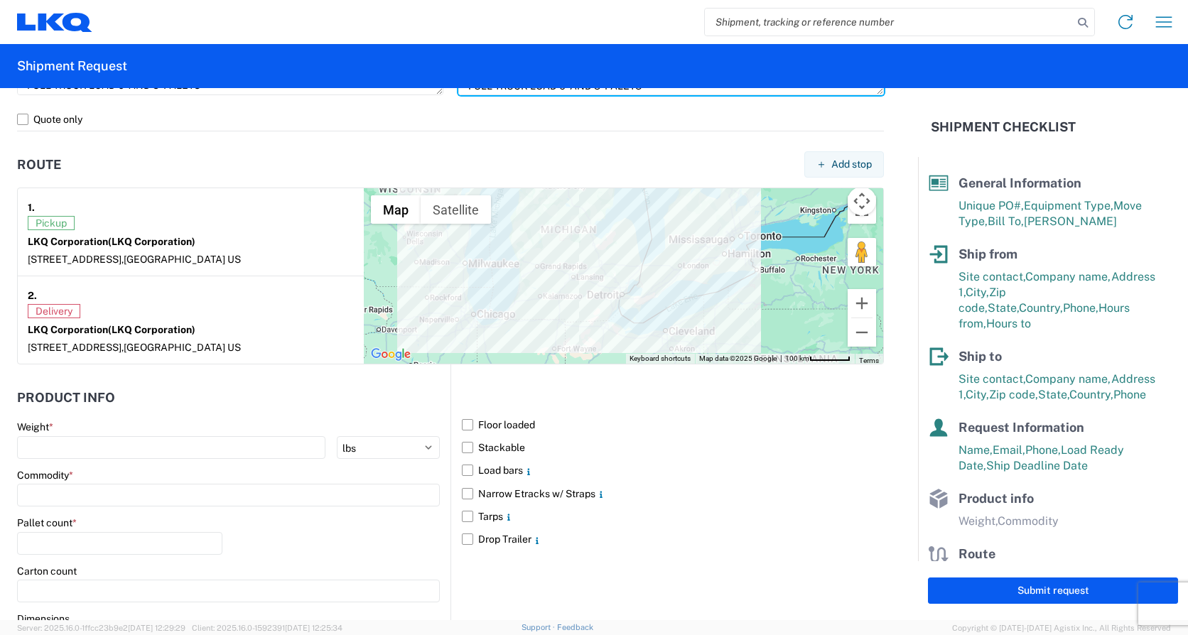
scroll to position [1172, 0]
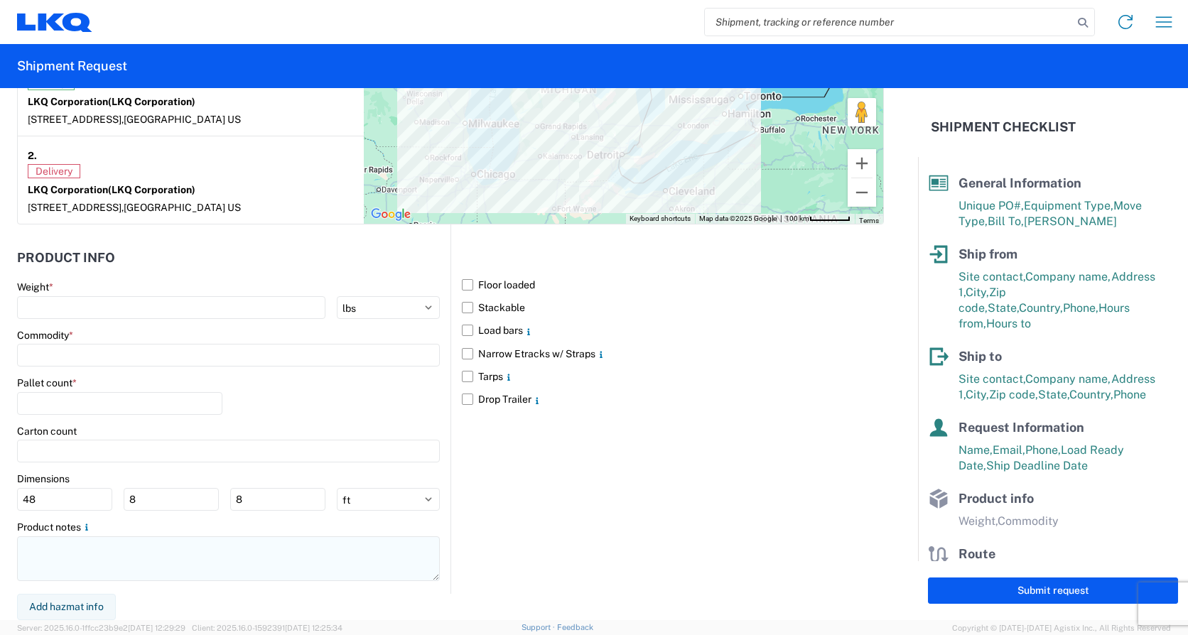
type textarea "*CALL (734)-699-5557 WHEN ON SITE FOR PICKUP* *6+ RATCHET STRAPS* *NO DELIVERIE…"
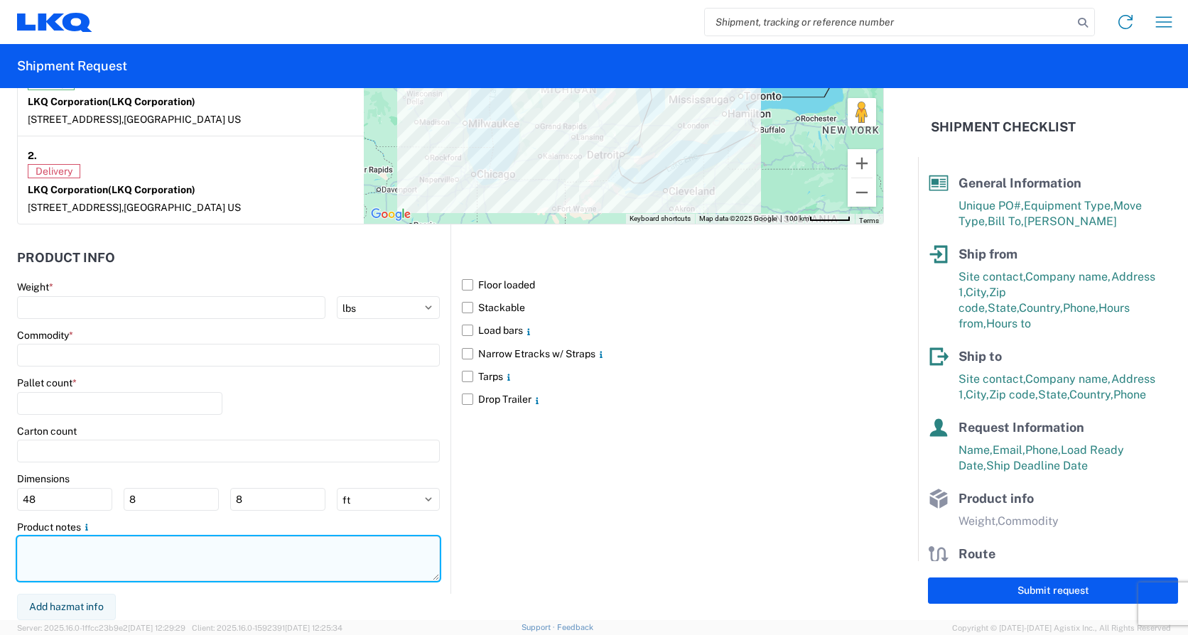
paste textarea "*CALL (734)-699-5557 WHEN ON SITE FOR PICKUP* *6+ RATCHET STRAPS* *NO DELIVERIE…"
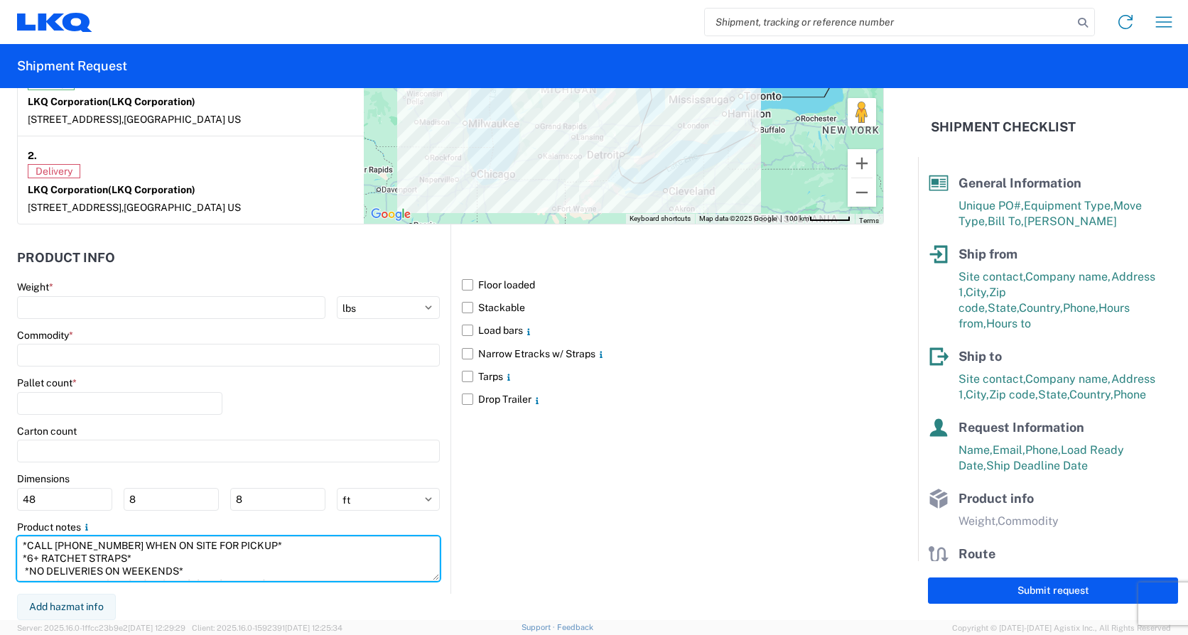
scroll to position [48, 0]
type textarea "*CALL (734)-699-5557 WHEN ON SITE FOR PICKUP* *6+ RATCHET STRAPS* *NO DELIVERIE…"
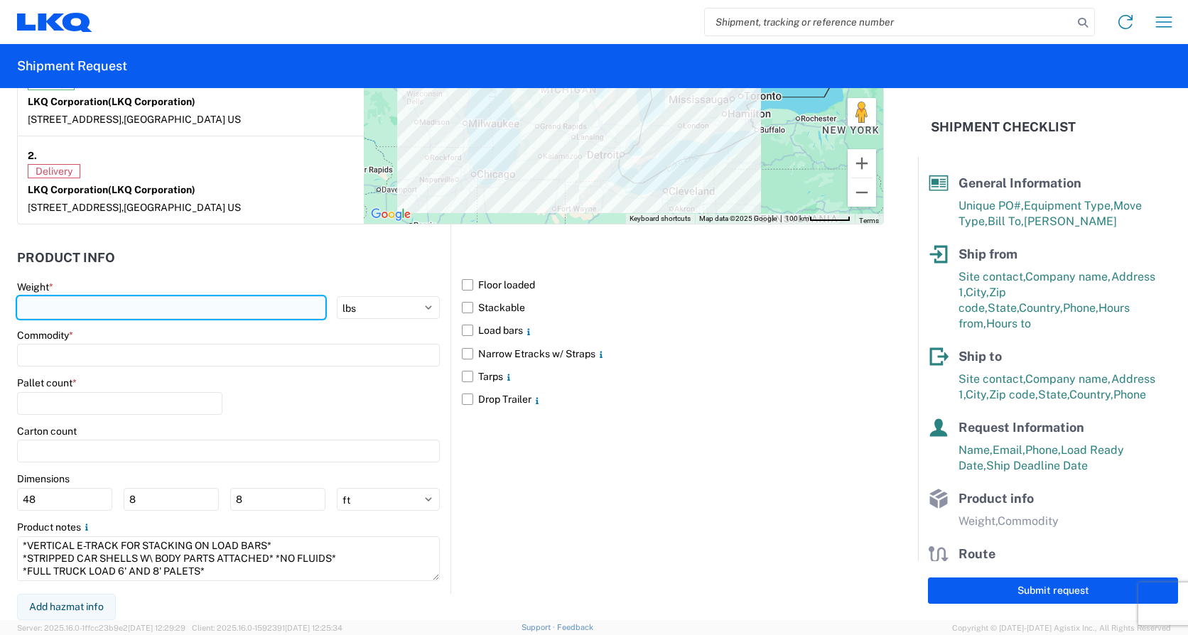
click at [109, 306] on input "number" at bounding box center [171, 307] width 308 height 23
type input "20000"
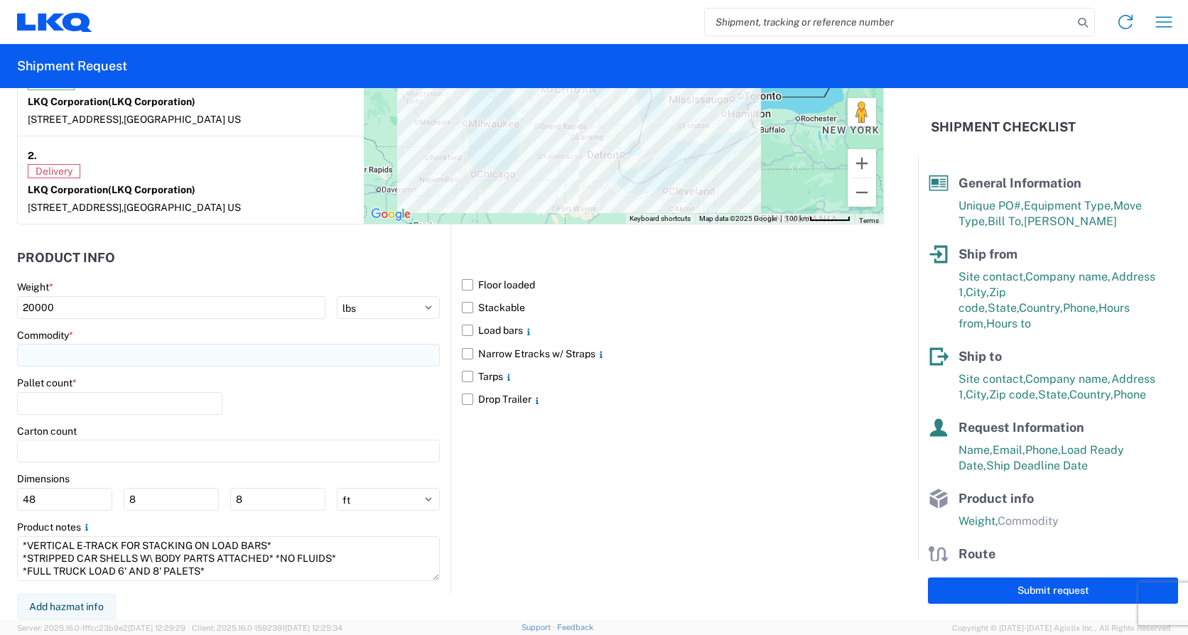
click at [159, 354] on input at bounding box center [228, 355] width 423 height 23
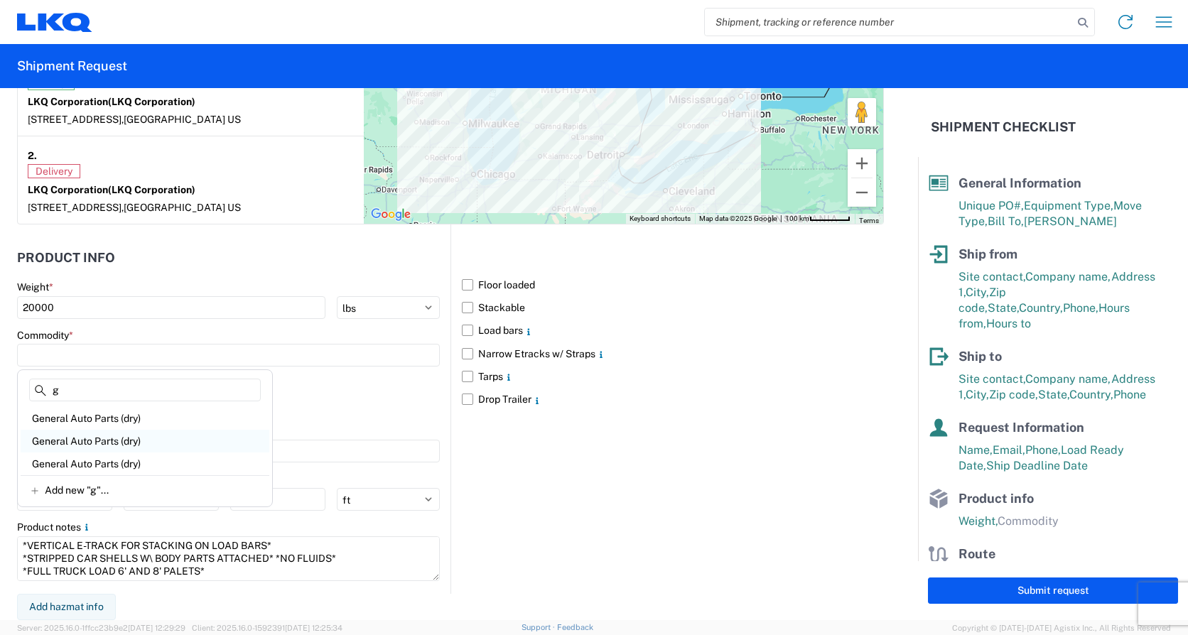
type input "g"
click at [107, 436] on div "General Auto Parts (dry)" at bounding box center [145, 441] width 249 height 23
type input "General Auto Parts (dry)"
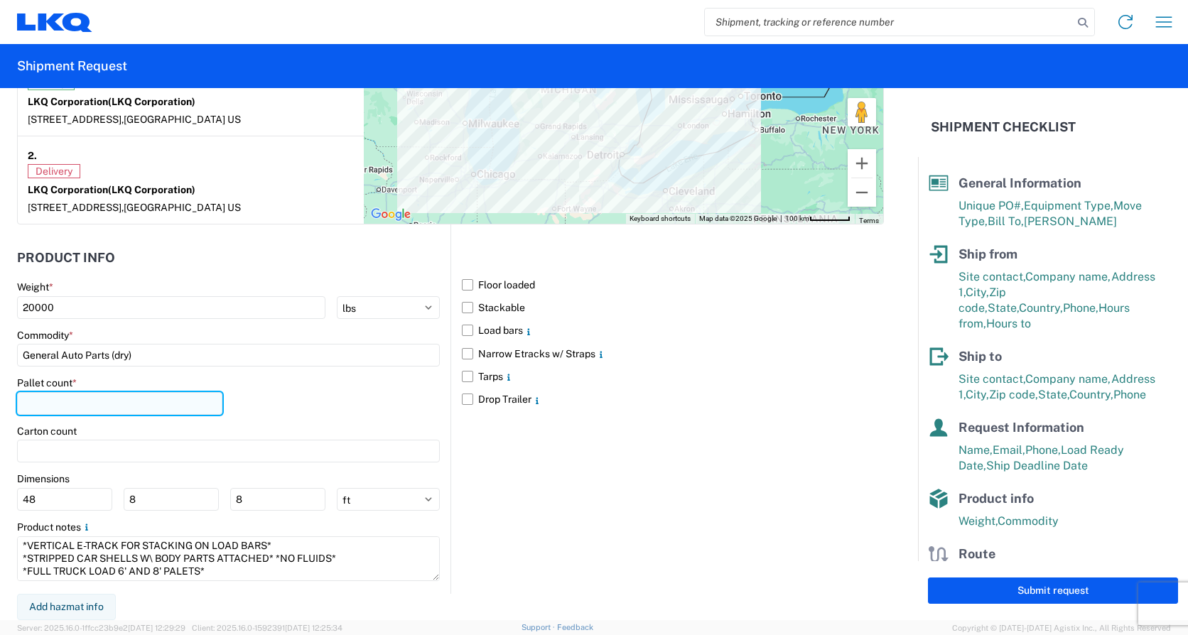
click at [97, 404] on input "number" at bounding box center [119, 403] width 205 height 23
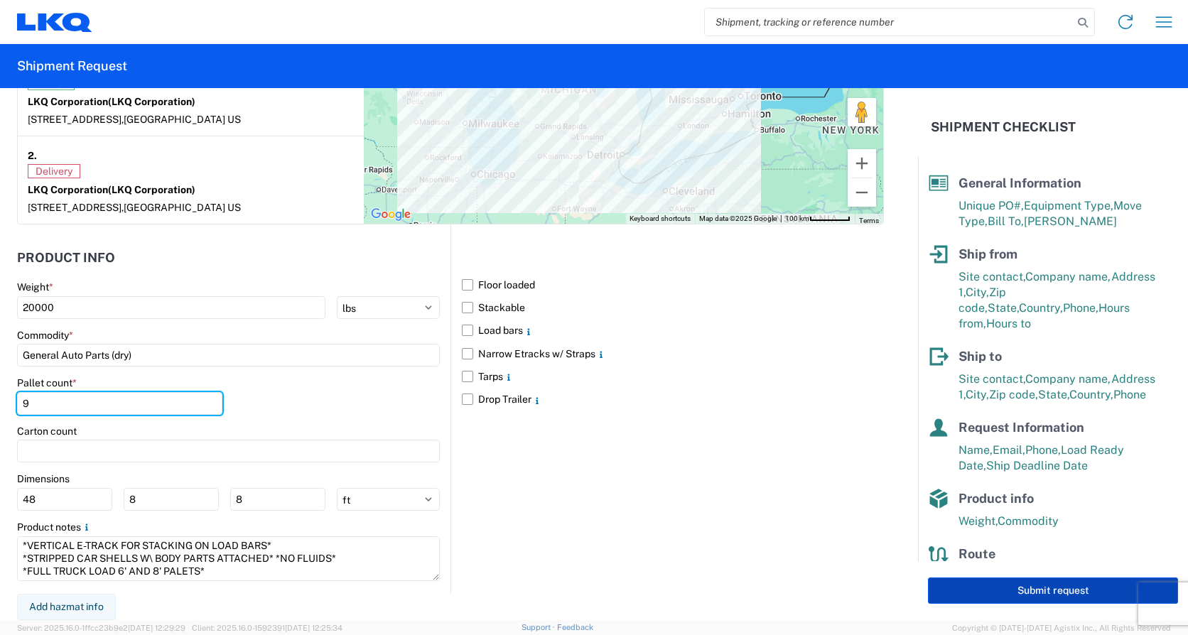
type input "9"
click at [1013, 588] on button "Submit request" at bounding box center [1053, 591] width 250 height 26
select select "MI"
select select "US"
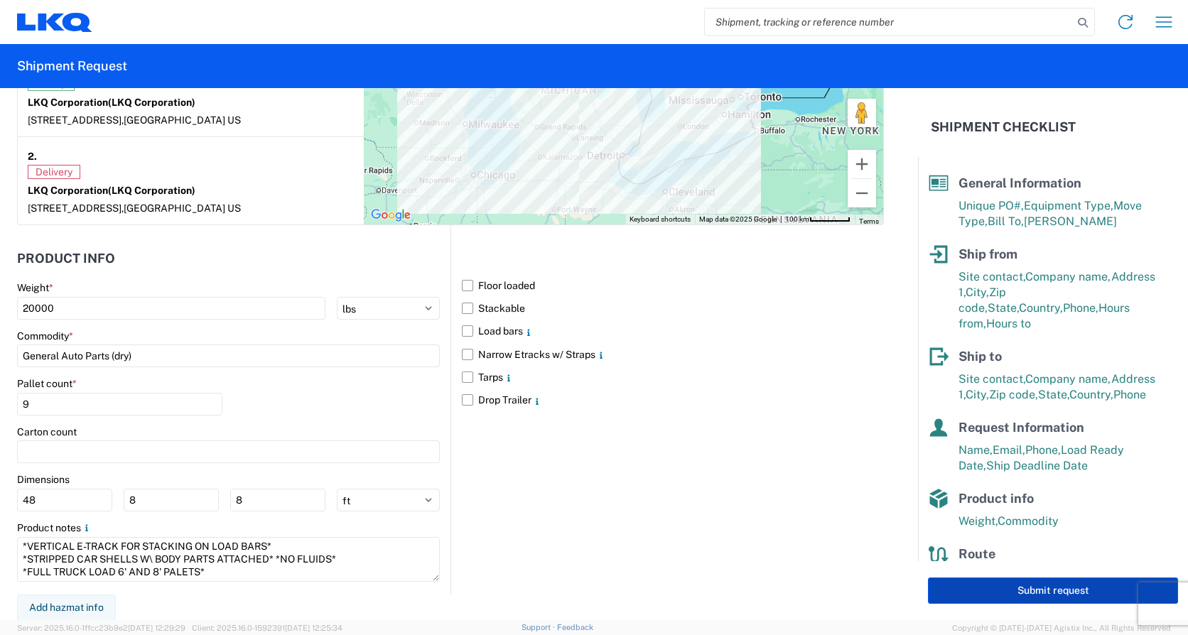
select select "US"
